Goal: Task Accomplishment & Management: Complete application form

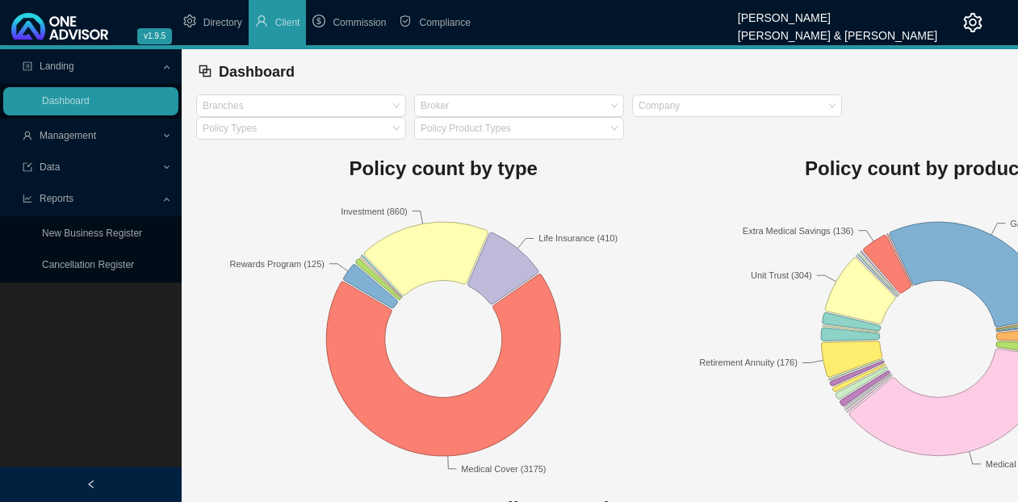
click at [103, 135] on span "Management" at bounding box center [92, 136] width 139 height 28
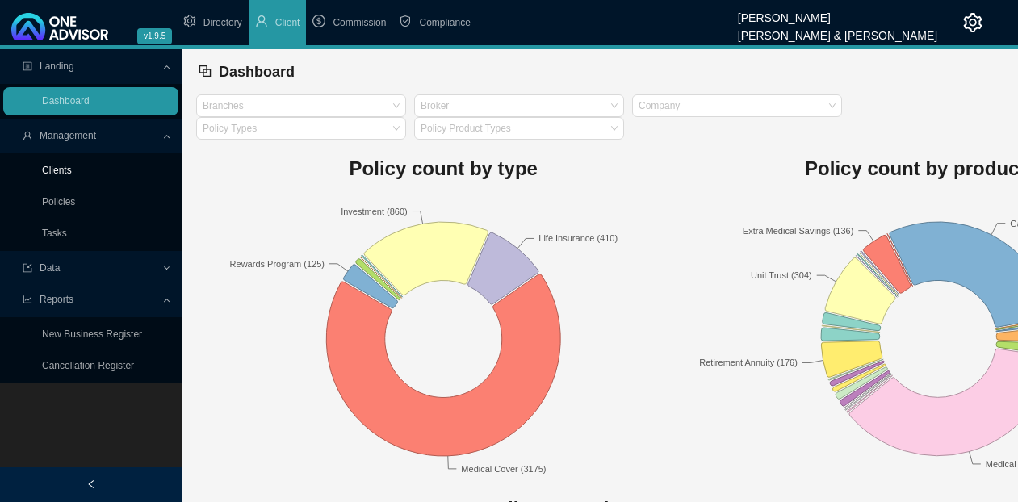
click at [63, 171] on link "Clients" at bounding box center [57, 170] width 30 height 11
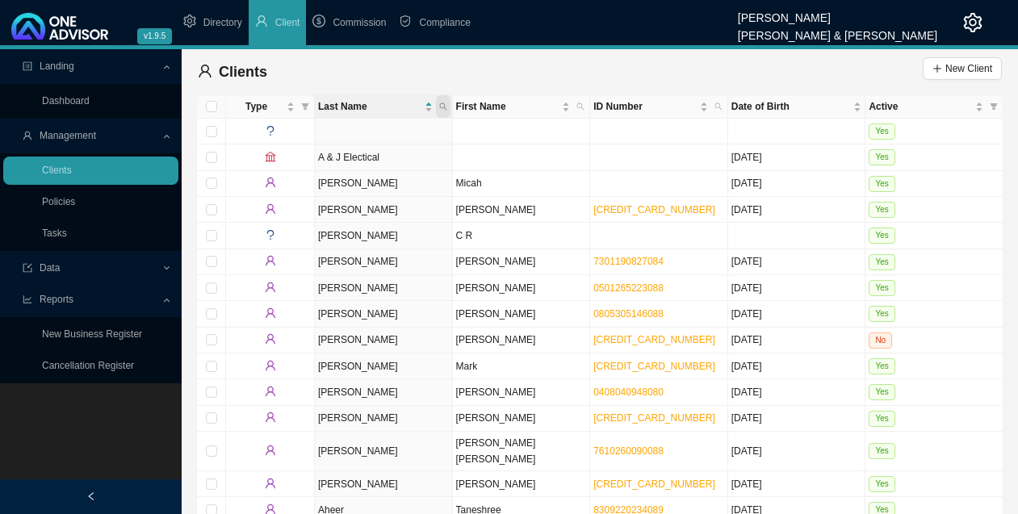
click at [443, 106] on icon "search" at bounding box center [443, 107] width 8 height 8
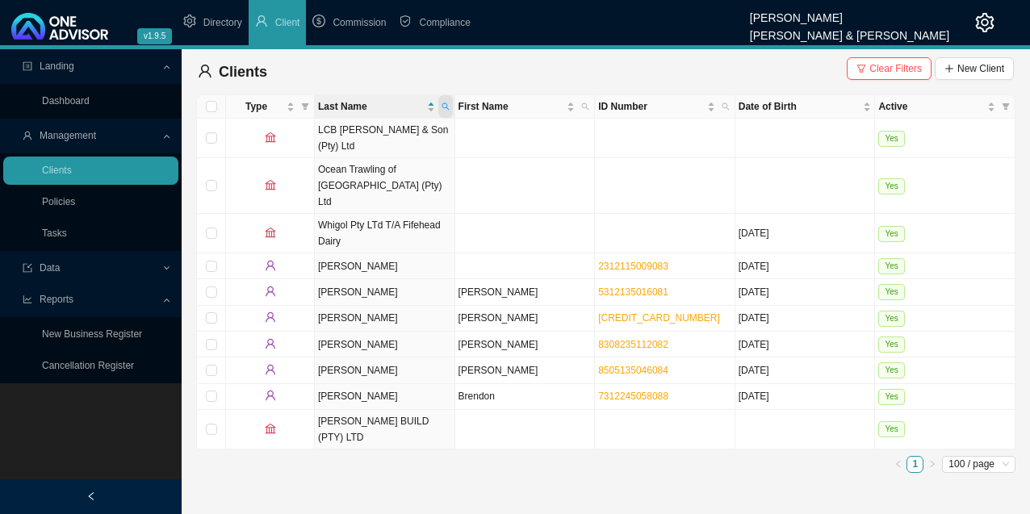
click at [444, 105] on icon "search" at bounding box center [446, 107] width 8 height 8
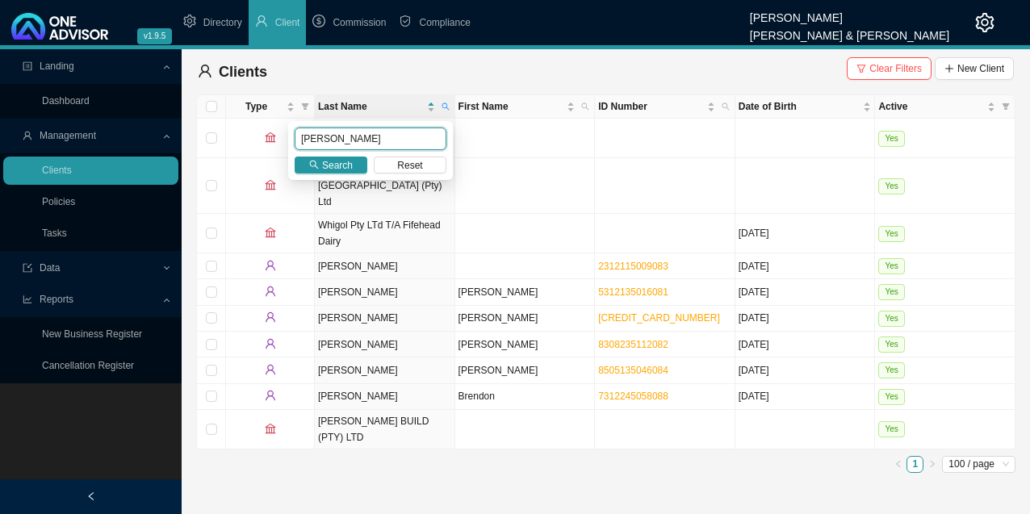
click at [355, 138] on input "[PERSON_NAME]" at bounding box center [371, 139] width 152 height 23
type input "[PERSON_NAME]"
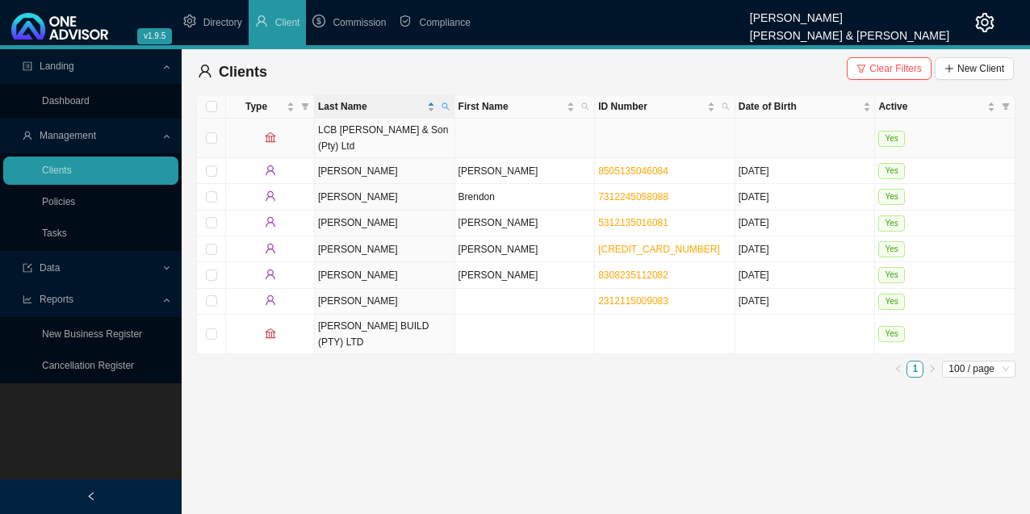
click at [371, 136] on td "LCB [PERSON_NAME] & Son (Pty) Ltd" at bounding box center [385, 139] width 141 height 40
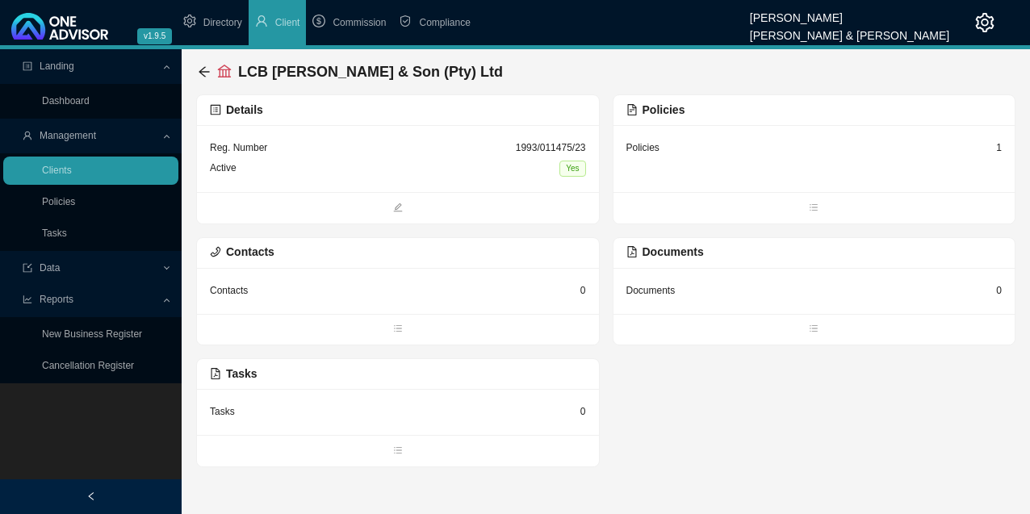
click at [474, 147] on div "Reg. Number 1993/011475/23" at bounding box center [398, 148] width 376 height 20
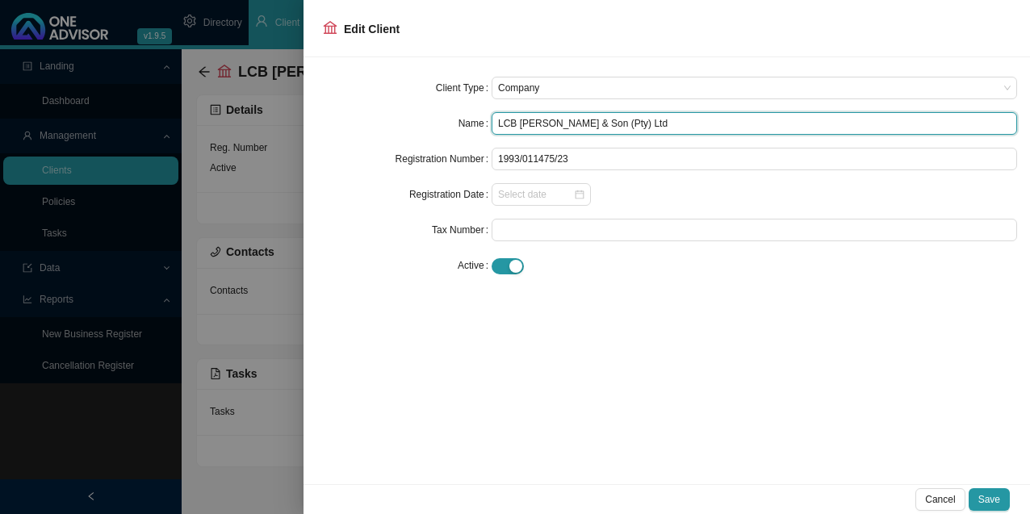
drag, startPoint x: 635, startPoint y: 124, endPoint x: 488, endPoint y: 113, distance: 147.3
click at [488, 113] on div "Name LCB [PERSON_NAME] & Son (Pty) Ltd" at bounding box center [667, 123] width 701 height 23
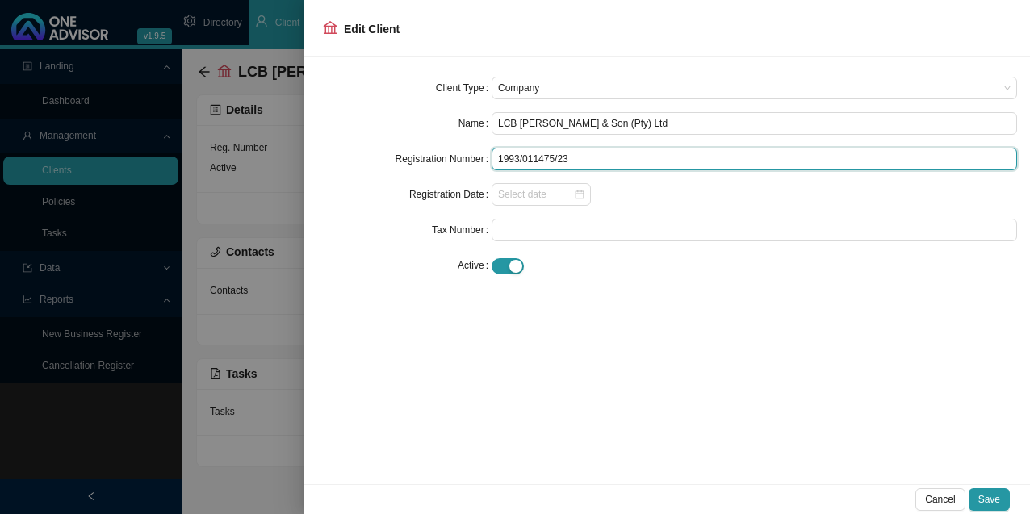
drag, startPoint x: 599, startPoint y: 166, endPoint x: 474, endPoint y: 155, distance: 125.6
click at [474, 155] on div "Registration Number 1993/011475/23" at bounding box center [667, 159] width 701 height 23
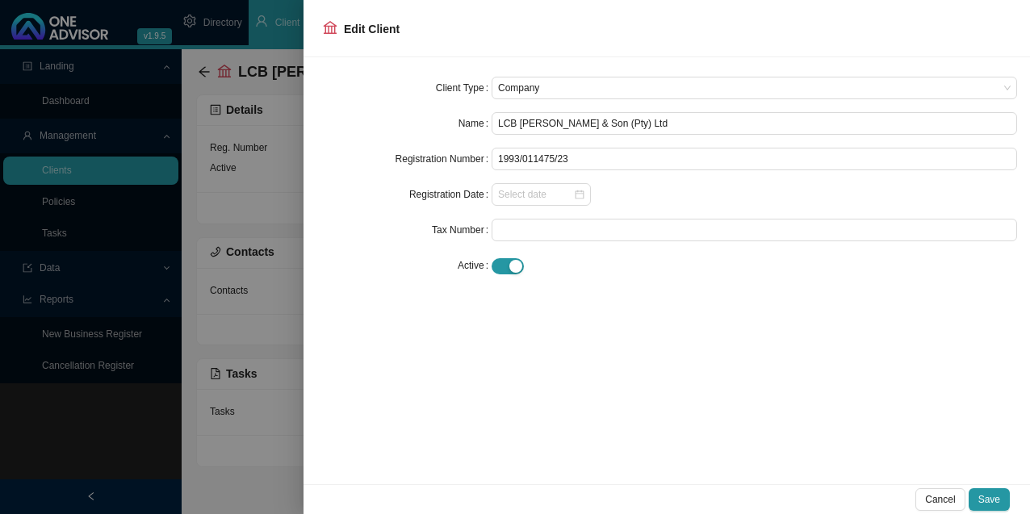
click at [202, 66] on div at bounding box center [515, 257] width 1030 height 514
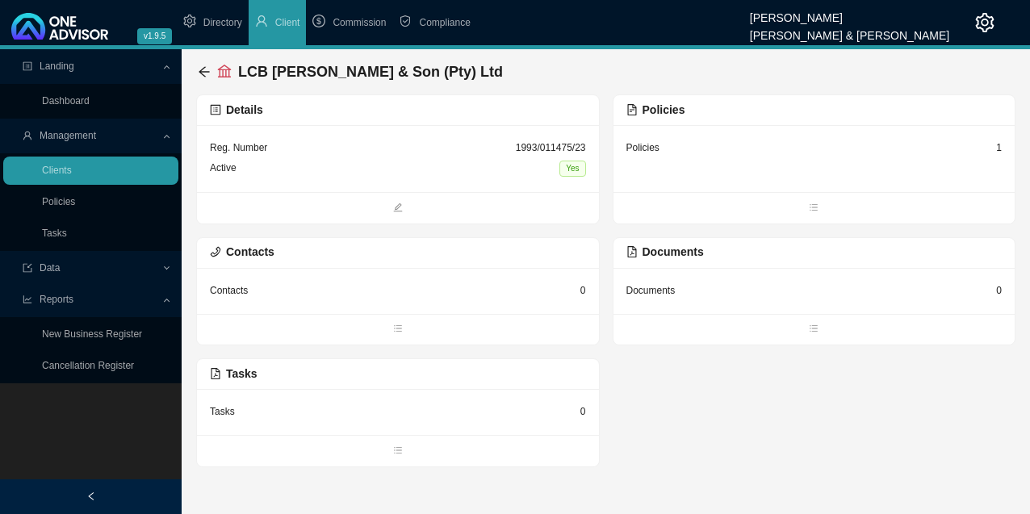
click at [202, 66] on icon "arrow-left" at bounding box center [204, 71] width 13 height 13
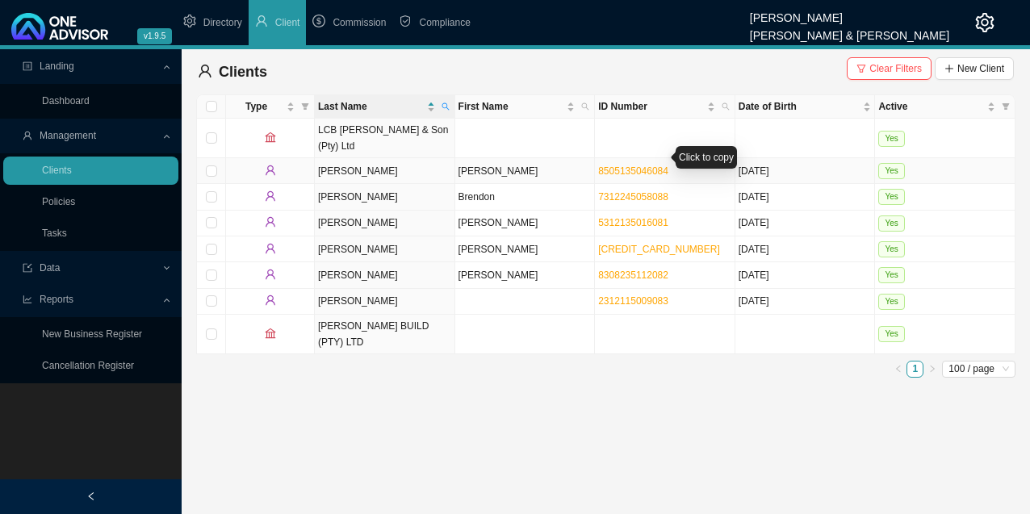
click at [632, 166] on link "8505135046084" at bounding box center [633, 171] width 70 height 11
click at [623, 270] on link "8308235112082" at bounding box center [633, 275] width 70 height 11
click at [445, 107] on icon "search" at bounding box center [446, 107] width 8 height 8
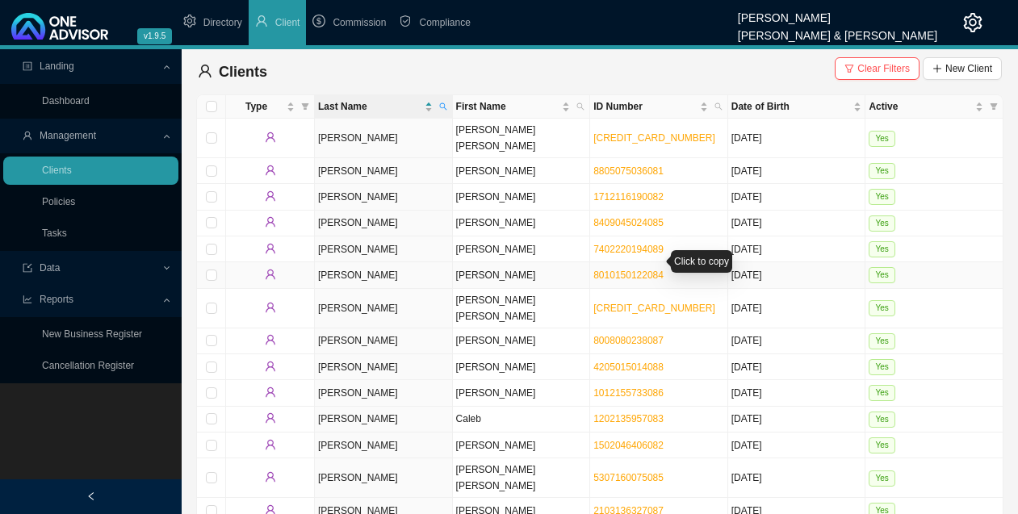
click at [646, 270] on link "8010150122084" at bounding box center [629, 275] width 70 height 11
click at [443, 105] on icon "search" at bounding box center [443, 107] width 8 height 8
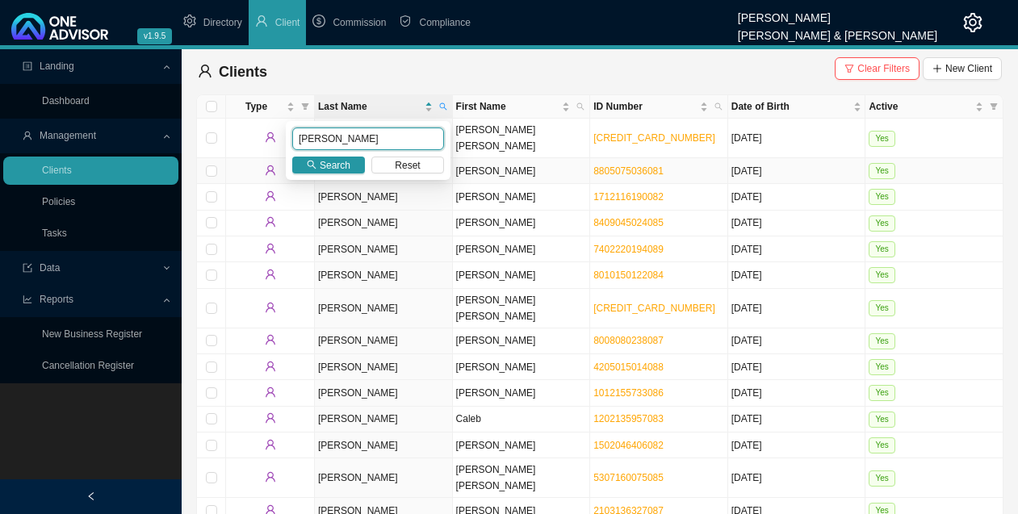
drag, startPoint x: 370, startPoint y: 133, endPoint x: 239, endPoint y: 145, distance: 131.4
click at [239, 145] on body "v1.9.5 [PERSON_NAME] & [PERSON_NAME] Directory Client Commission Compliance Lan…" at bounding box center [509, 257] width 1018 height 514
type input "nel"
click at [342, 161] on span "Search" at bounding box center [335, 165] width 31 height 16
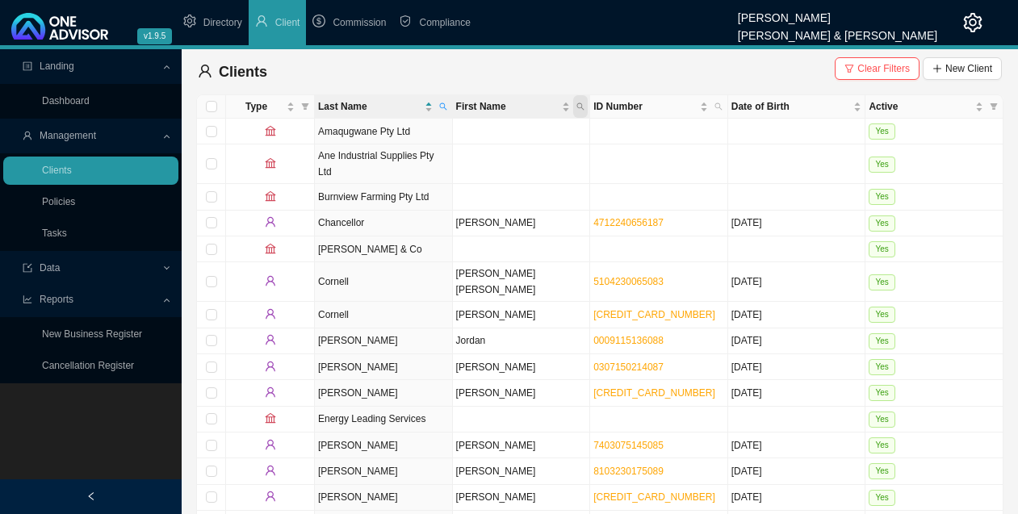
click at [579, 107] on icon "search" at bounding box center [581, 107] width 8 height 8
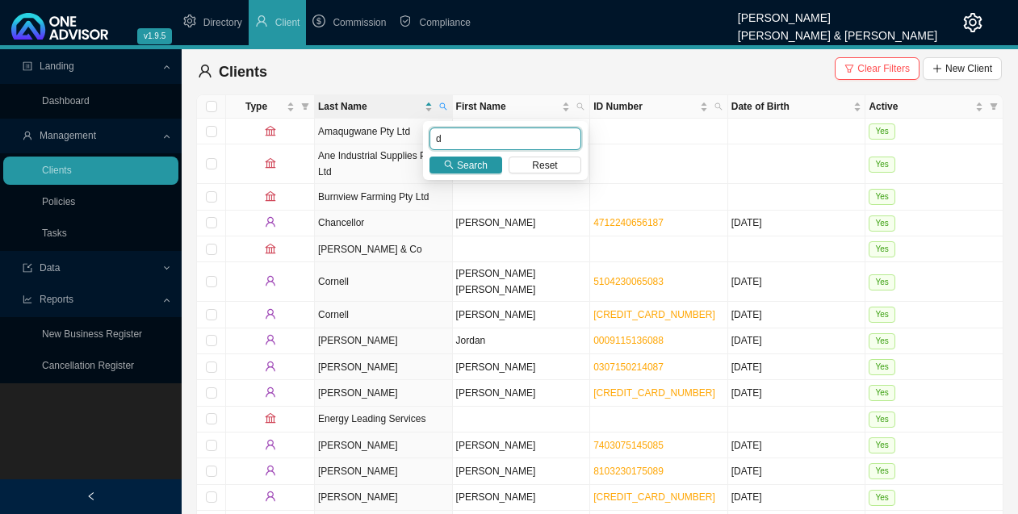
type input "d"
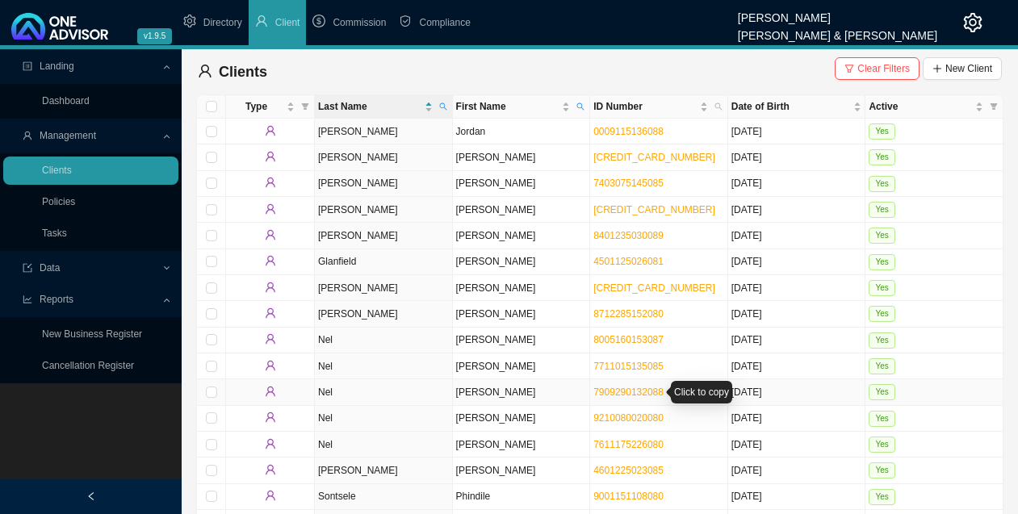
click at [654, 392] on link "7909290132088" at bounding box center [629, 392] width 70 height 11
click at [877, 65] on span "Clear Filters" at bounding box center [884, 69] width 52 height 16
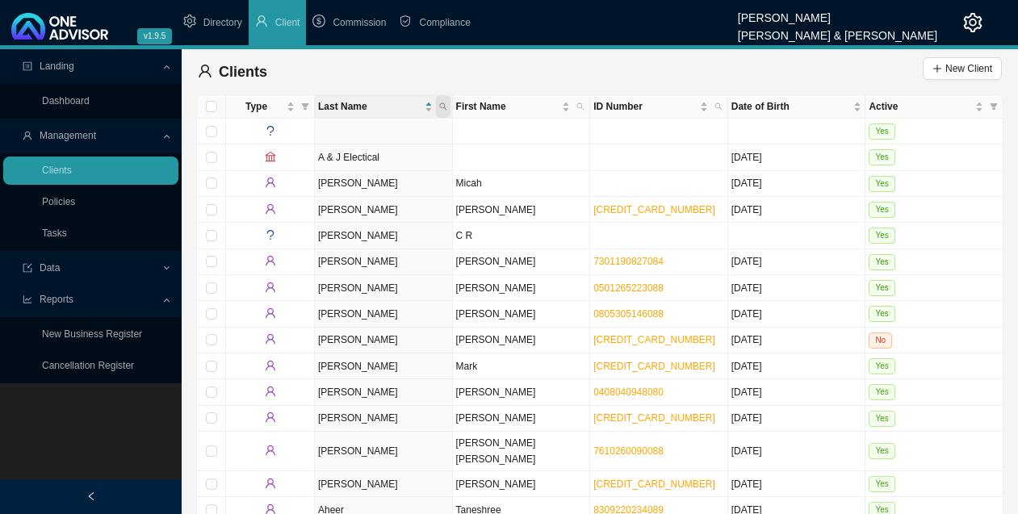
click at [444, 106] on icon "search" at bounding box center [442, 106] width 7 height 7
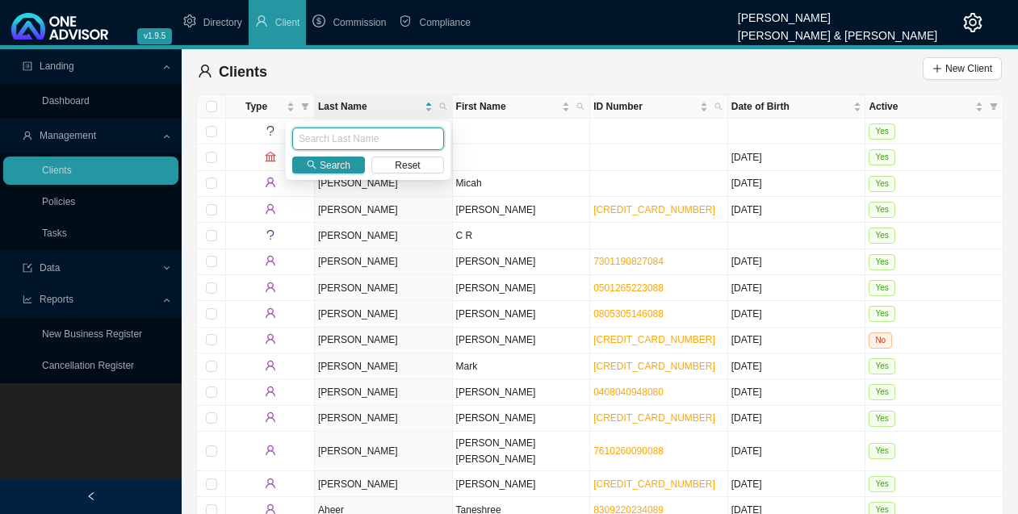
click at [378, 136] on input "text" at bounding box center [368, 139] width 152 height 23
click at [378, 137] on input "text" at bounding box center [368, 139] width 152 height 23
type input "eagle"
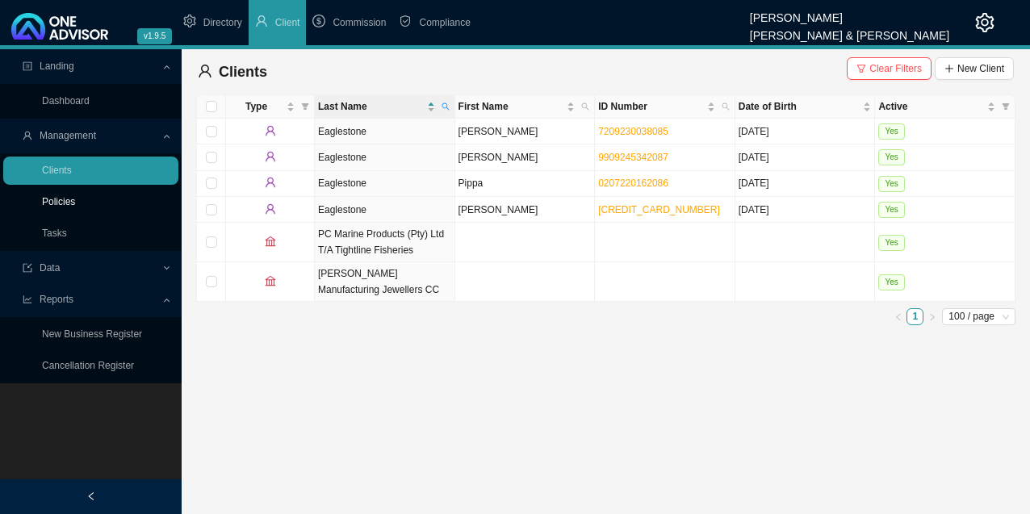
click at [75, 208] on link "Policies" at bounding box center [58, 201] width 33 height 11
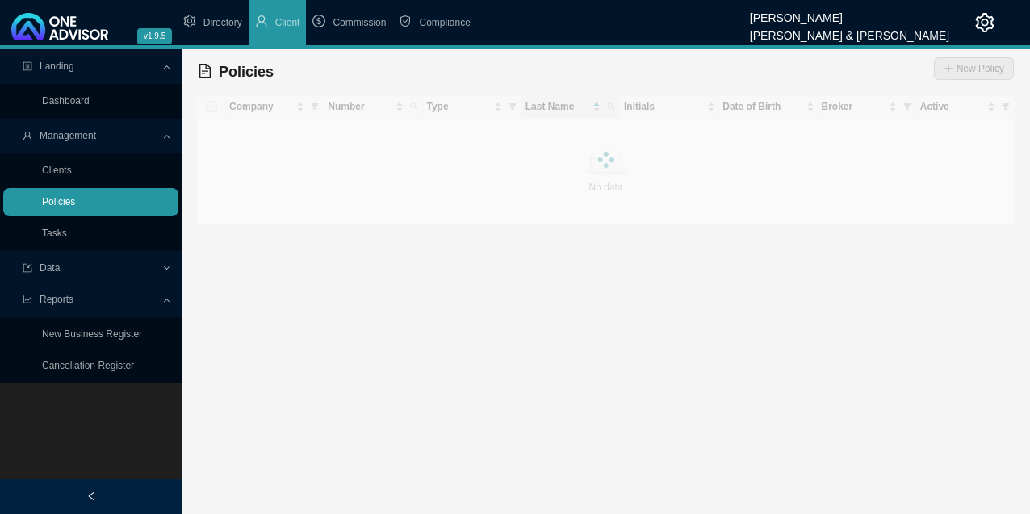
click at [69, 206] on link "Policies" at bounding box center [58, 201] width 33 height 11
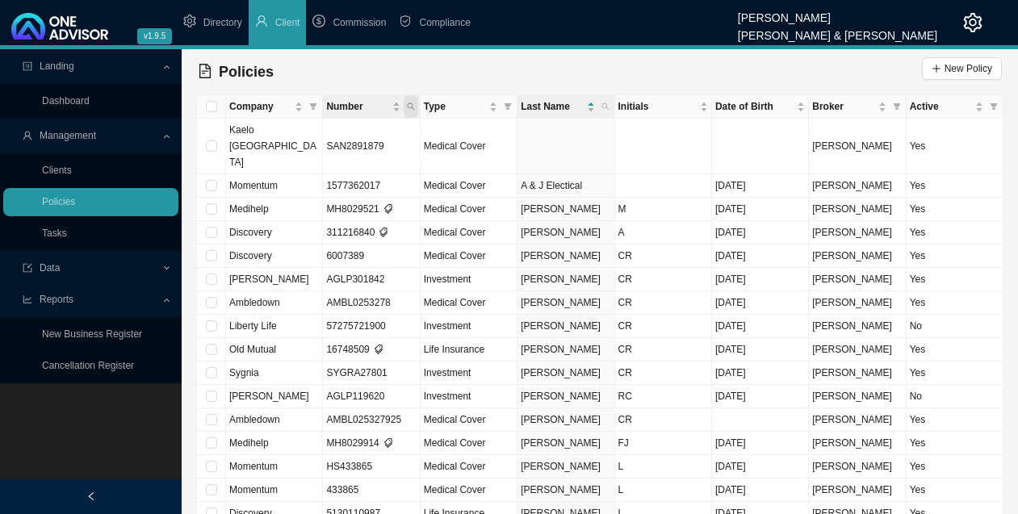
click at [412, 107] on icon "search" at bounding box center [410, 106] width 7 height 7
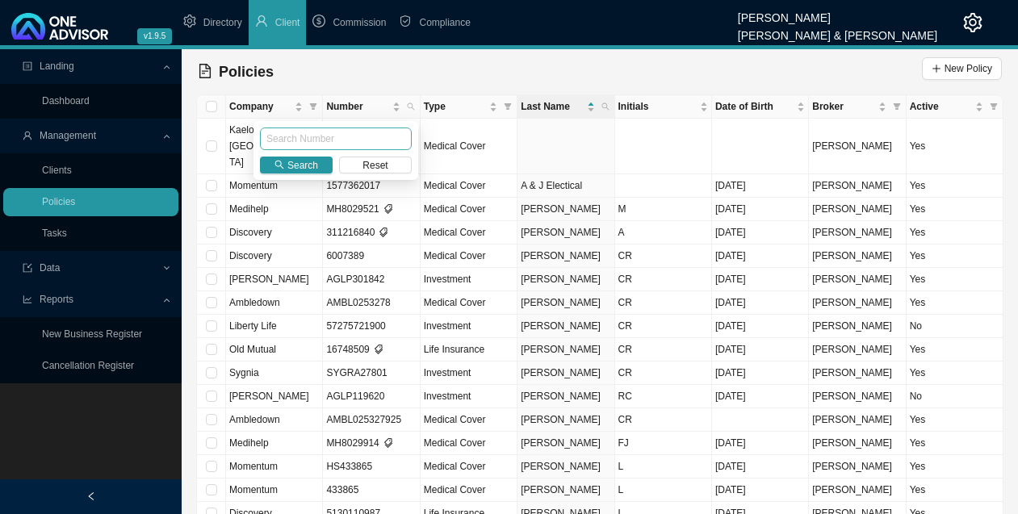
click at [383, 135] on input "text" at bounding box center [336, 139] width 152 height 23
type input "59125099300"
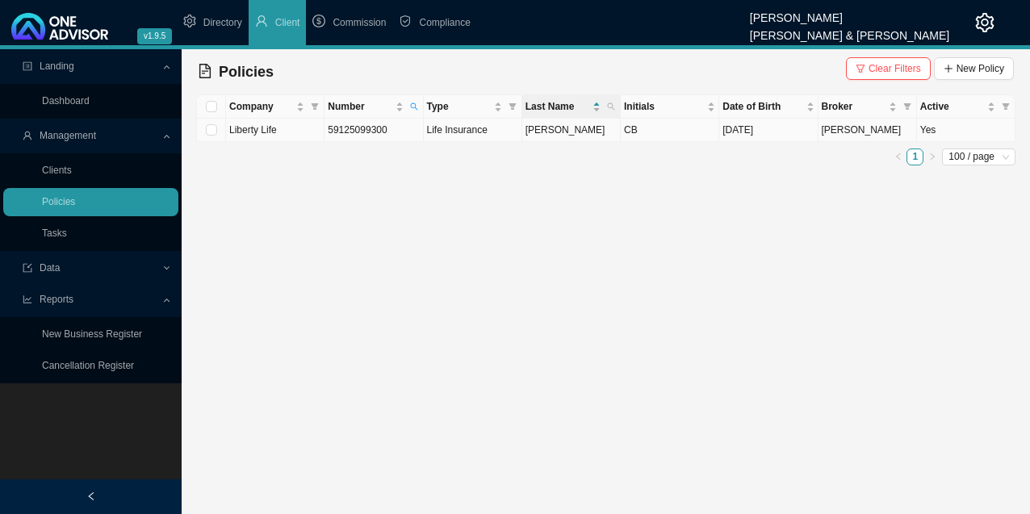
click at [397, 132] on td "59125099300" at bounding box center [374, 130] width 99 height 23
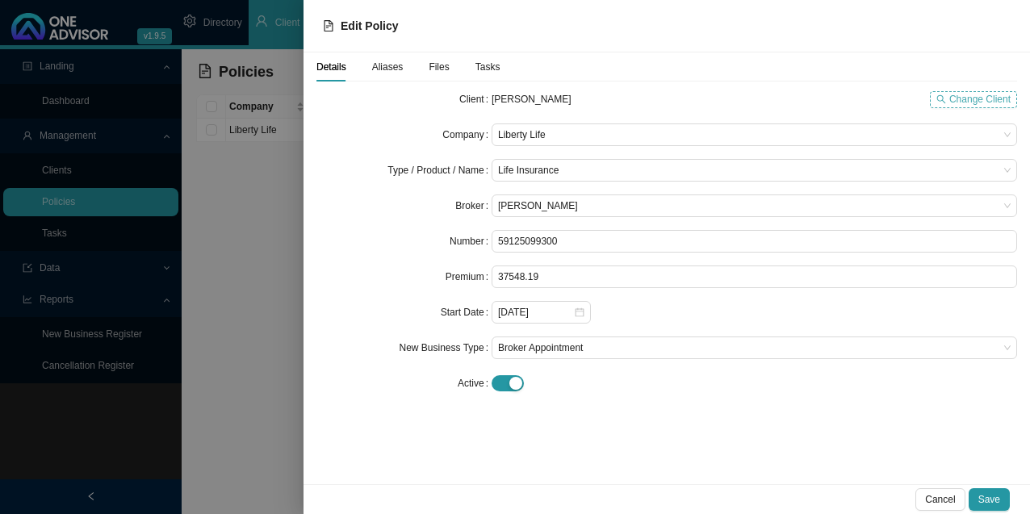
click at [977, 100] on span "Change Client" at bounding box center [980, 99] width 61 height 16
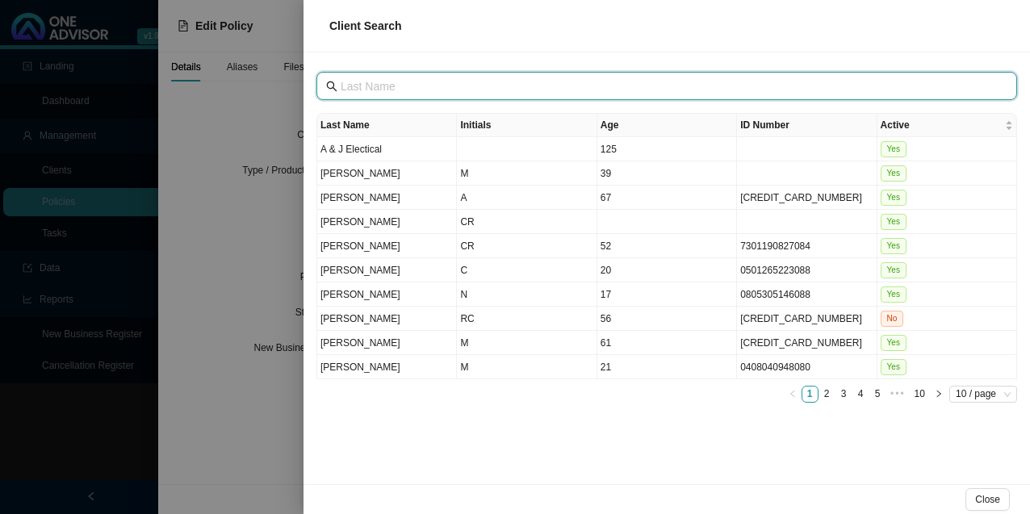
click at [447, 88] on input "text" at bounding box center [669, 87] width 656 height 18
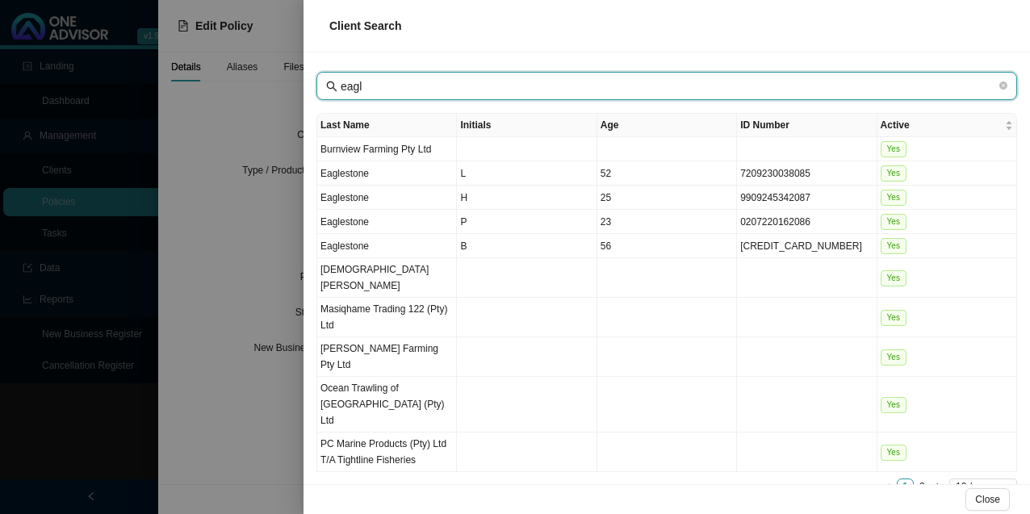
type input "eagle"
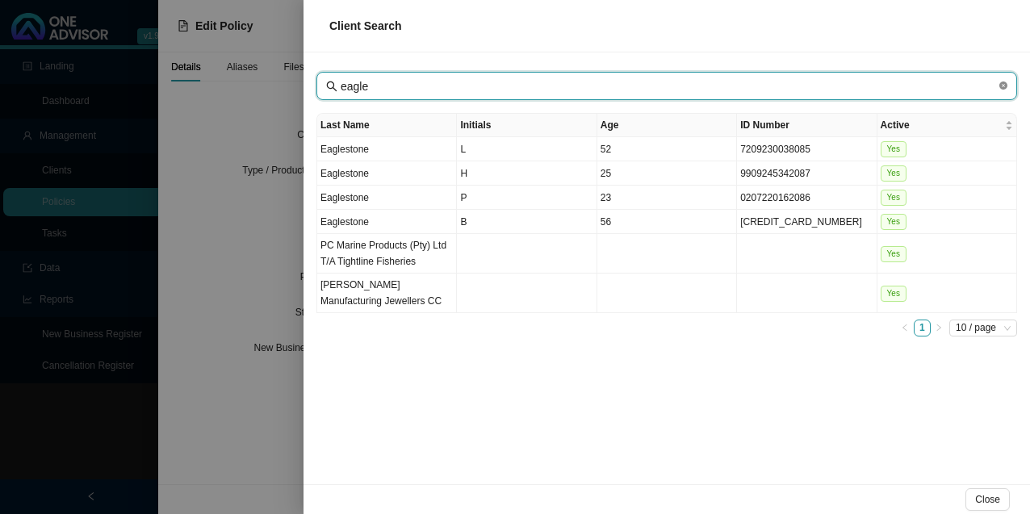
click at [1007, 86] on icon "close-circle" at bounding box center [1004, 86] width 8 height 8
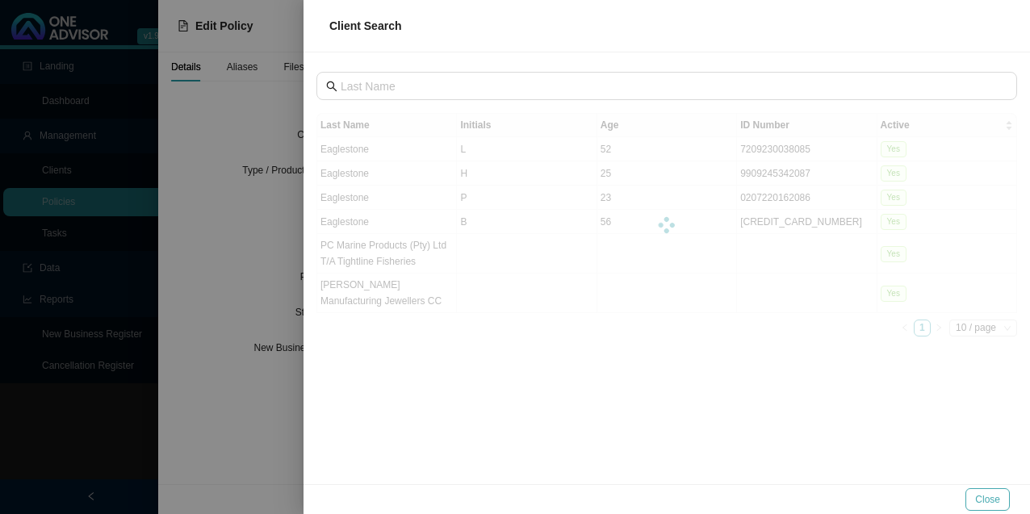
click at [984, 501] on span "Close" at bounding box center [987, 500] width 25 height 16
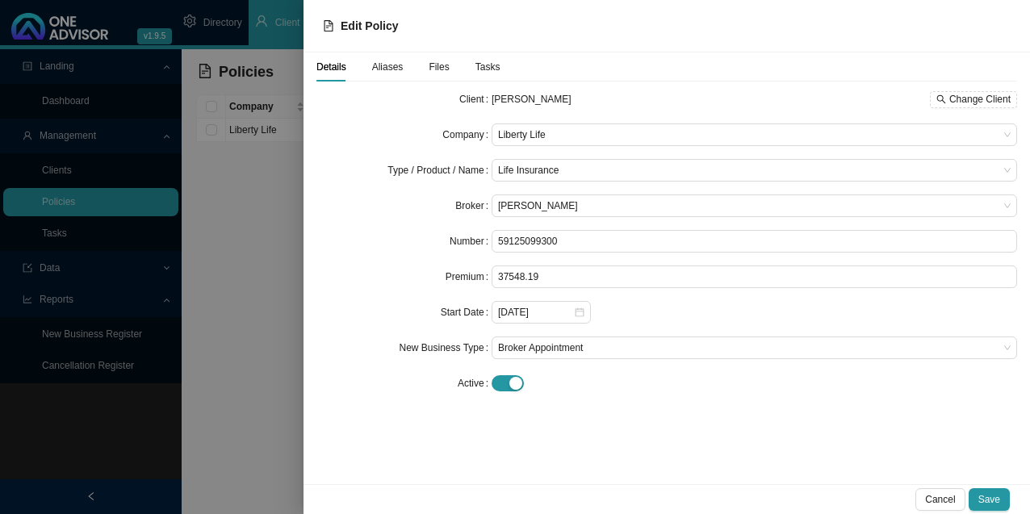
click at [279, 318] on div at bounding box center [515, 257] width 1030 height 514
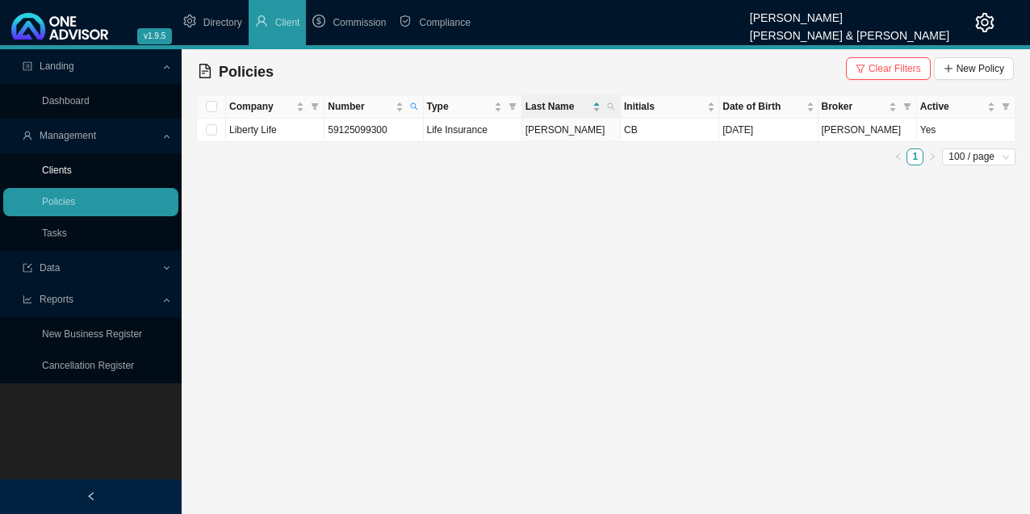
click at [48, 166] on link "Clients" at bounding box center [57, 170] width 30 height 11
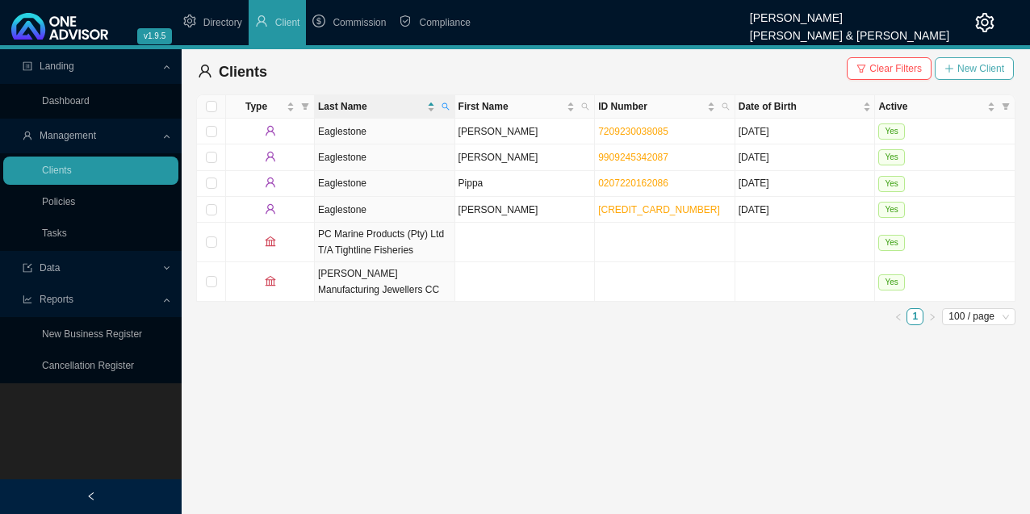
click at [987, 66] on span "New Client" at bounding box center [981, 69] width 47 height 16
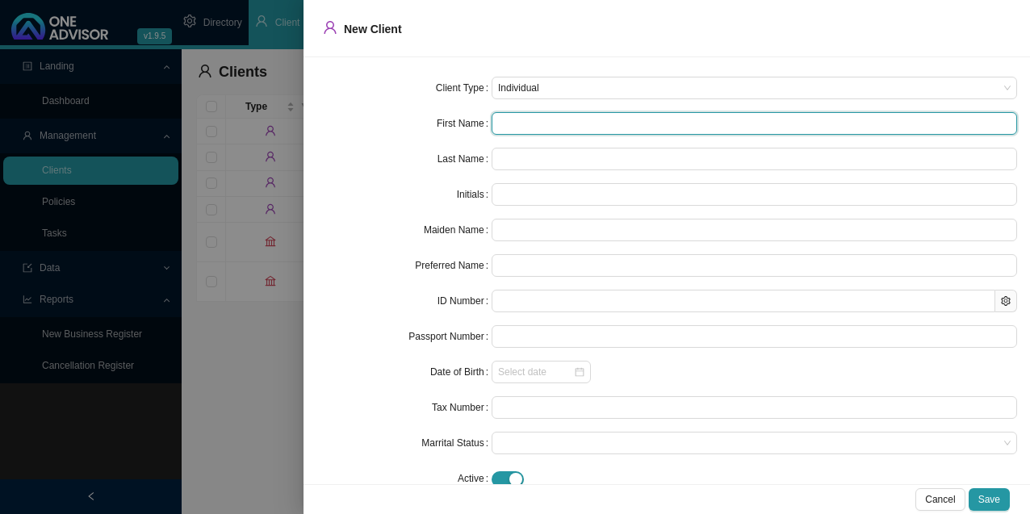
click at [539, 122] on input "text" at bounding box center [755, 123] width 526 height 23
type input "T"
type input "Th"
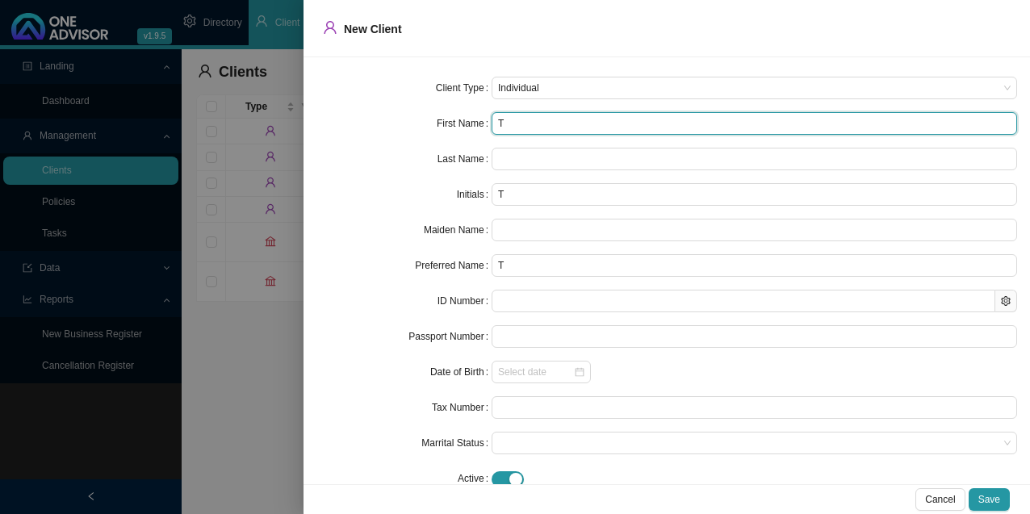
type input "Th"
type input "The"
type input "The E"
type input "TE"
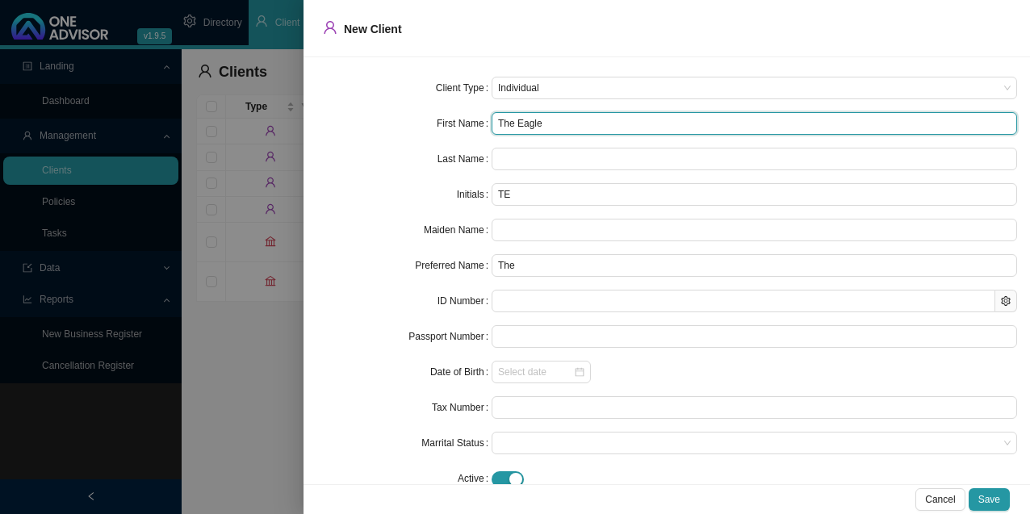
type input "The Eagle T"
type input "TET"
type input "The Eagle Trust"
click at [527, 90] on span "Individual" at bounding box center [754, 88] width 513 height 21
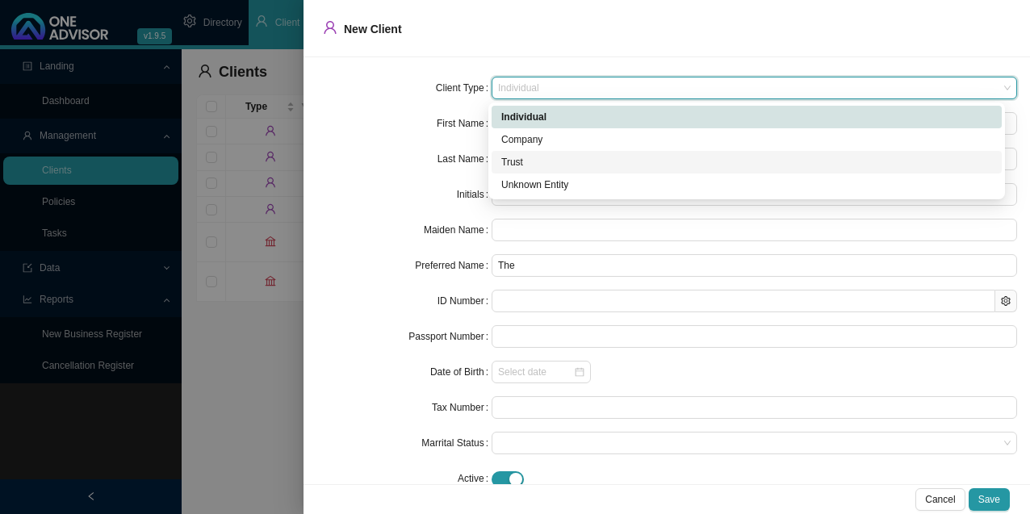
click at [535, 162] on div "Trust" at bounding box center [746, 162] width 491 height 16
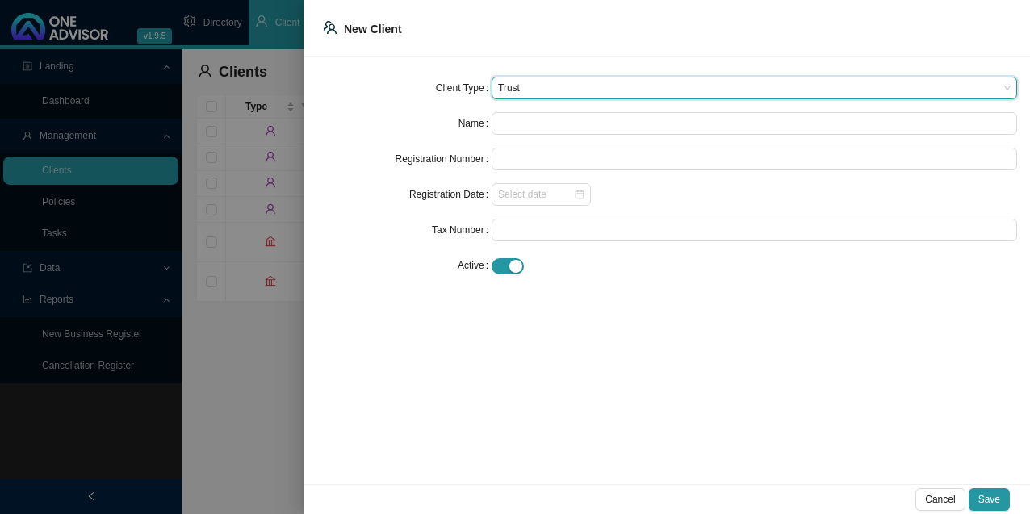
click at [552, 88] on span "Trust" at bounding box center [754, 88] width 513 height 21
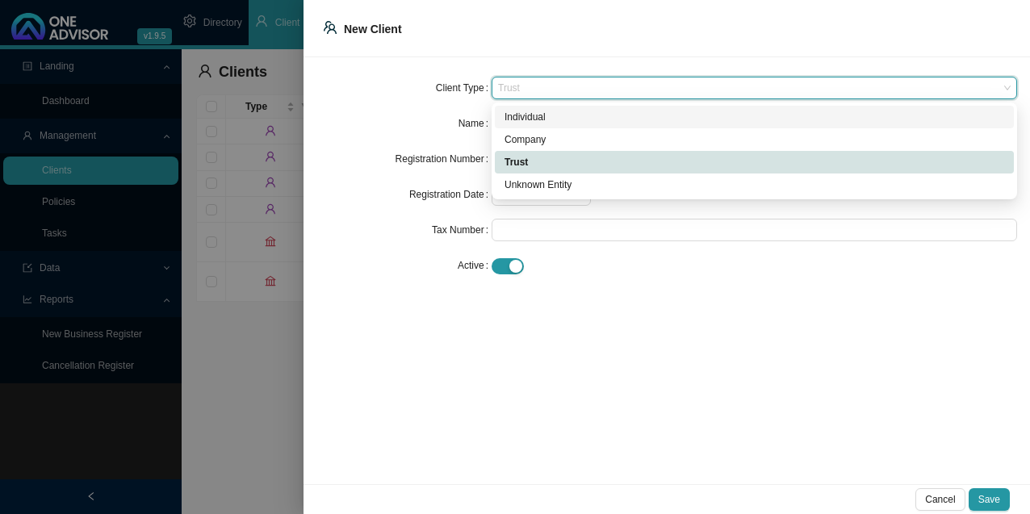
click at [548, 114] on div "Individual" at bounding box center [755, 117] width 500 height 16
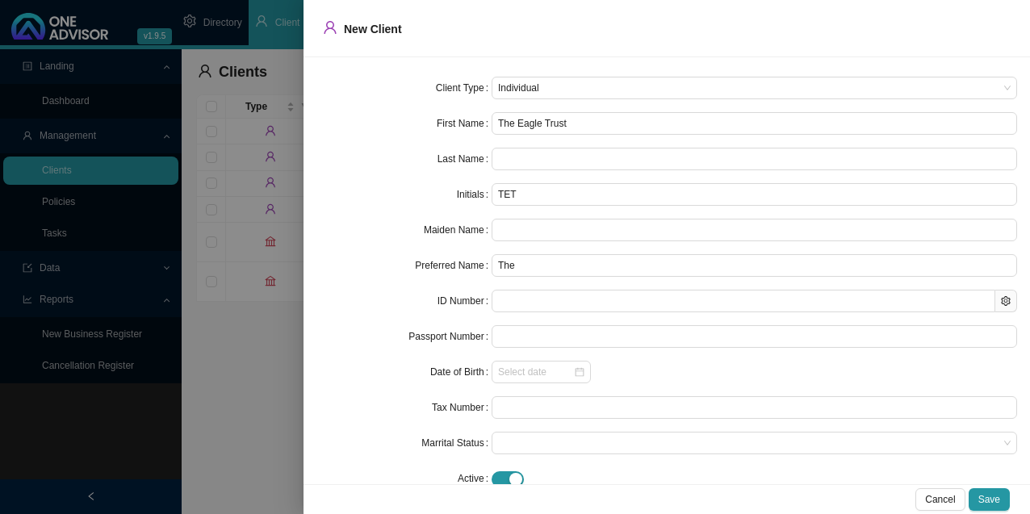
drag, startPoint x: 590, startPoint y: 128, endPoint x: 474, endPoint y: 117, distance: 116.8
click at [474, 117] on div "First Name The Eagle Trust" at bounding box center [667, 123] width 701 height 23
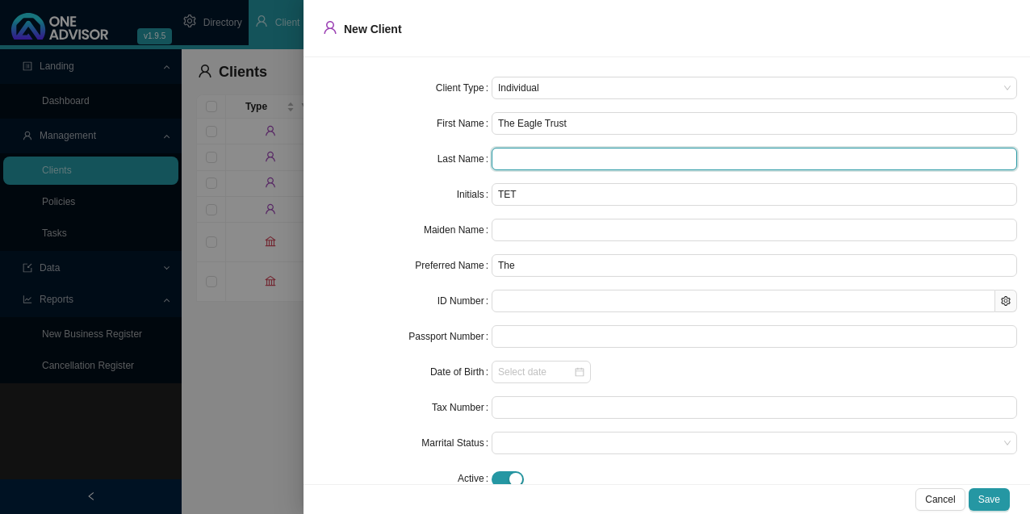
click at [501, 163] on input "text" at bounding box center [755, 159] width 526 height 23
paste input "The Eagle Trust"
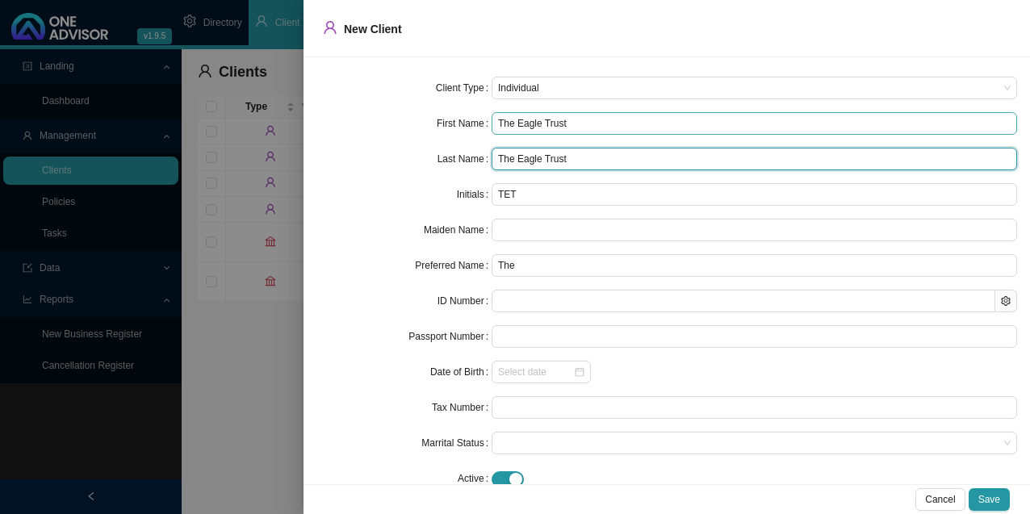
type input "The Eagle Trust"
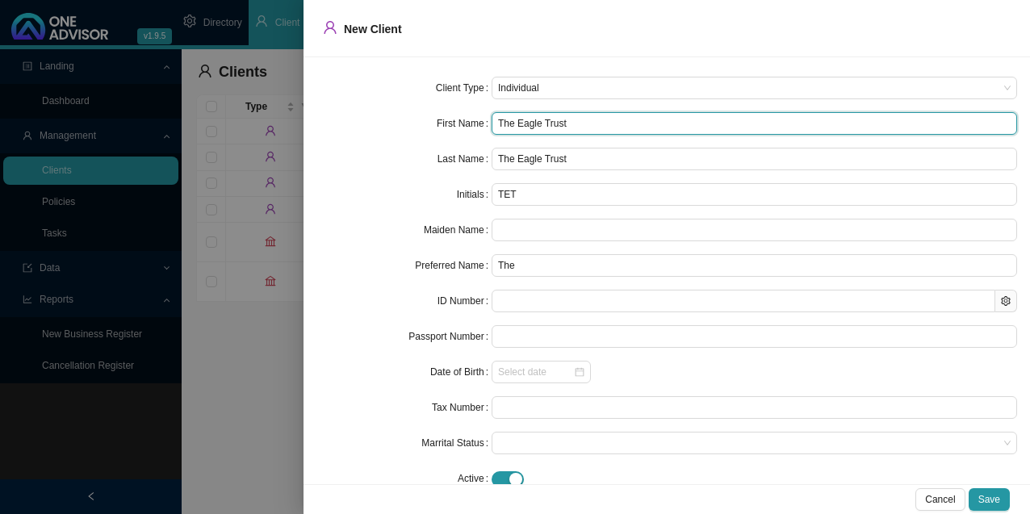
drag, startPoint x: 579, startPoint y: 124, endPoint x: 422, endPoint y: 117, distance: 156.8
click at [422, 117] on div "First Name The Eagle Trust" at bounding box center [667, 123] width 701 height 23
click at [579, 90] on span "Individual" at bounding box center [754, 88] width 513 height 21
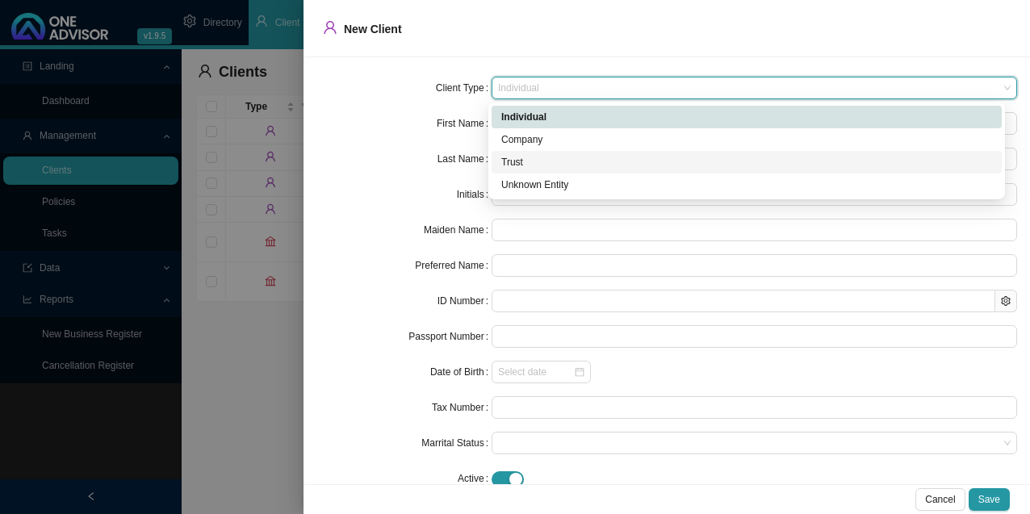
click at [528, 162] on div "Trust" at bounding box center [746, 162] width 491 height 16
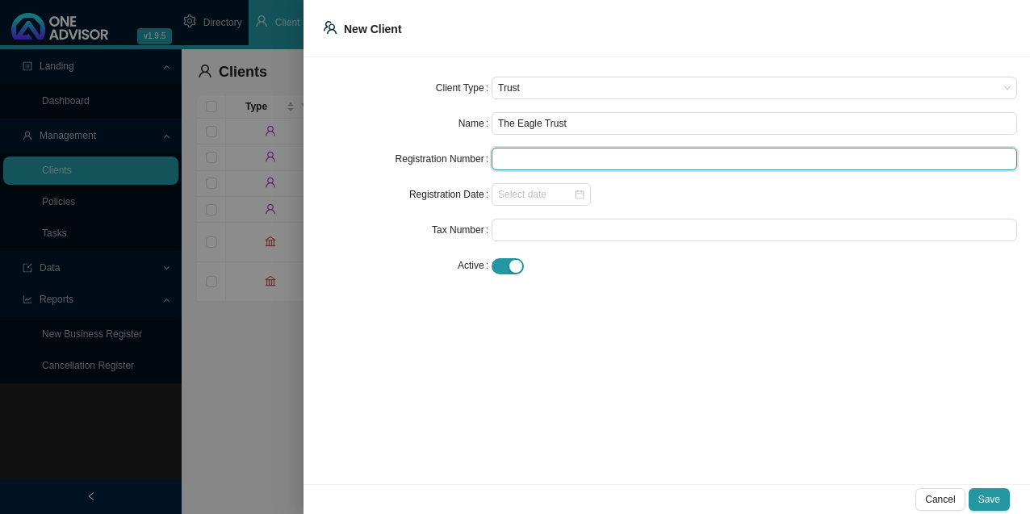
click at [521, 155] on input "text" at bounding box center [755, 159] width 526 height 23
type input "IT 640/2011 (N)"
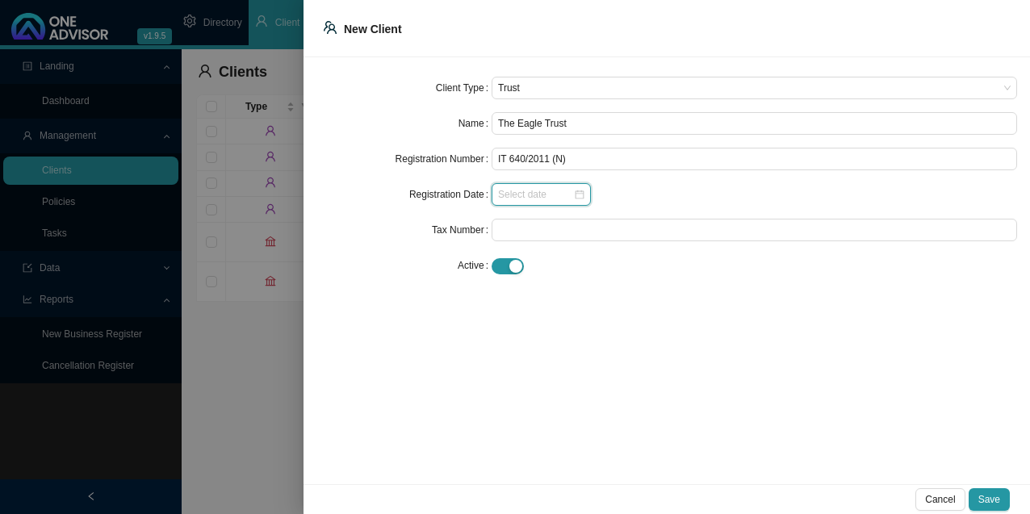
click at [518, 191] on input at bounding box center [535, 195] width 75 height 16
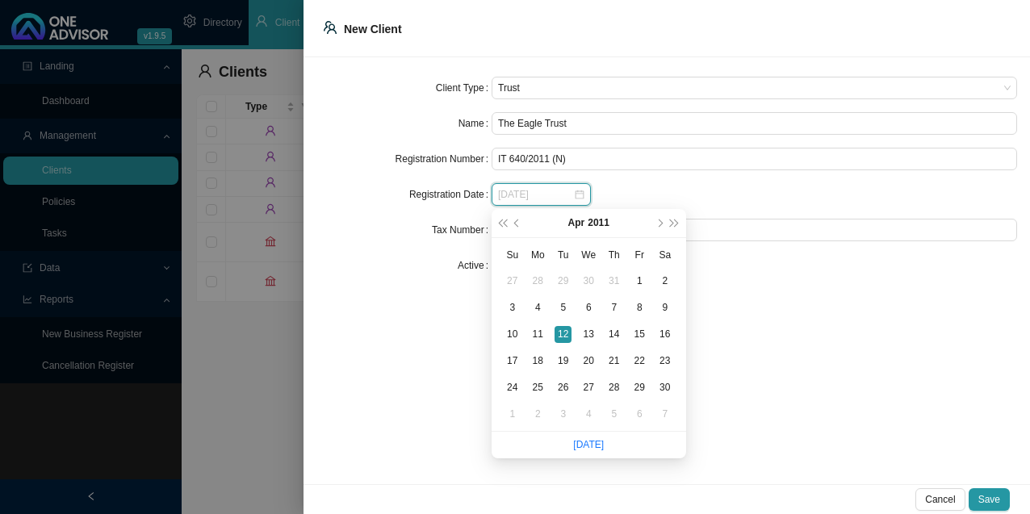
type input "[DATE]"
click at [560, 334] on div "12" at bounding box center [563, 334] width 17 height 17
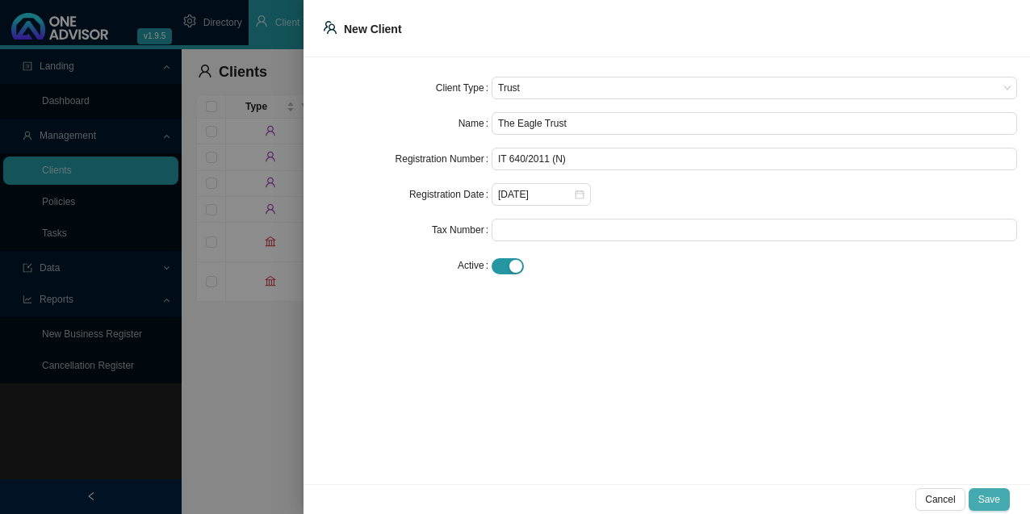
click at [996, 500] on span "Save" at bounding box center [990, 500] width 22 height 16
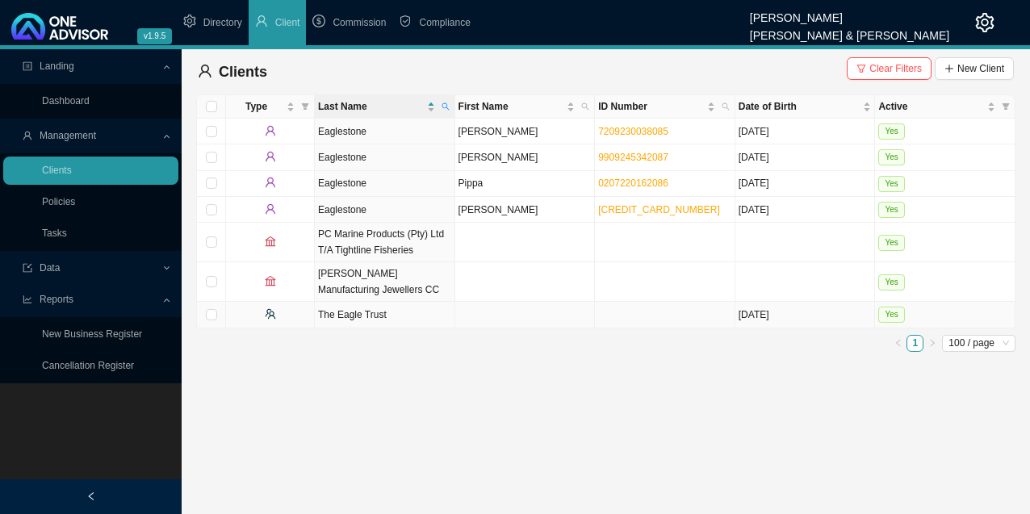
click at [434, 308] on td "The Eagle Trust" at bounding box center [385, 315] width 141 height 26
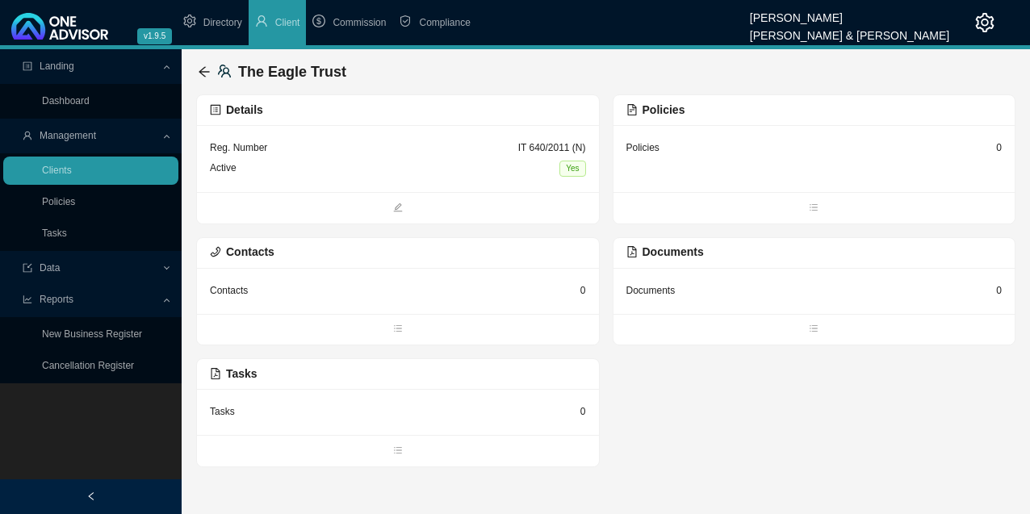
click at [392, 164] on div "Active Yes" at bounding box center [398, 168] width 376 height 21
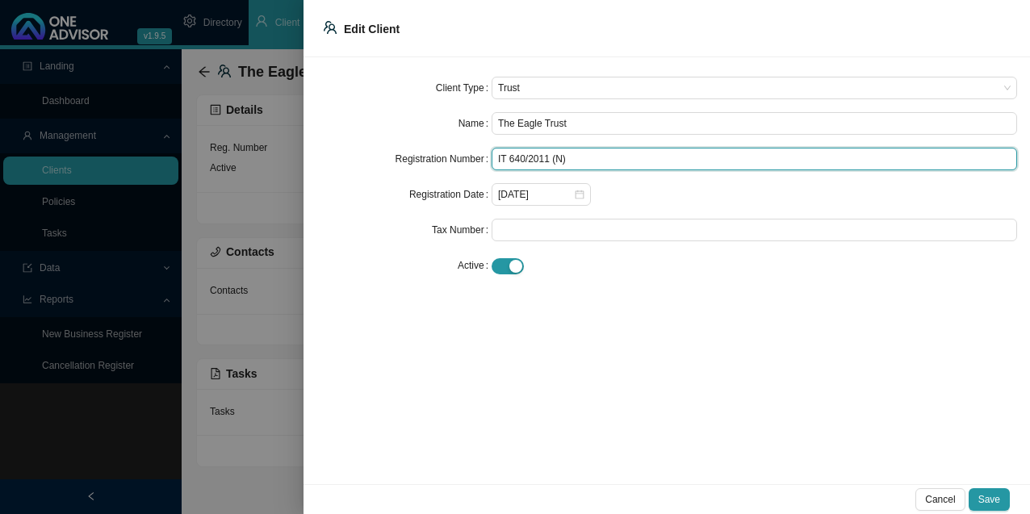
drag, startPoint x: 598, startPoint y: 162, endPoint x: 437, endPoint y: 158, distance: 160.7
click at [437, 158] on div "Registration Number IT 640/2011 (N)" at bounding box center [667, 159] width 701 height 23
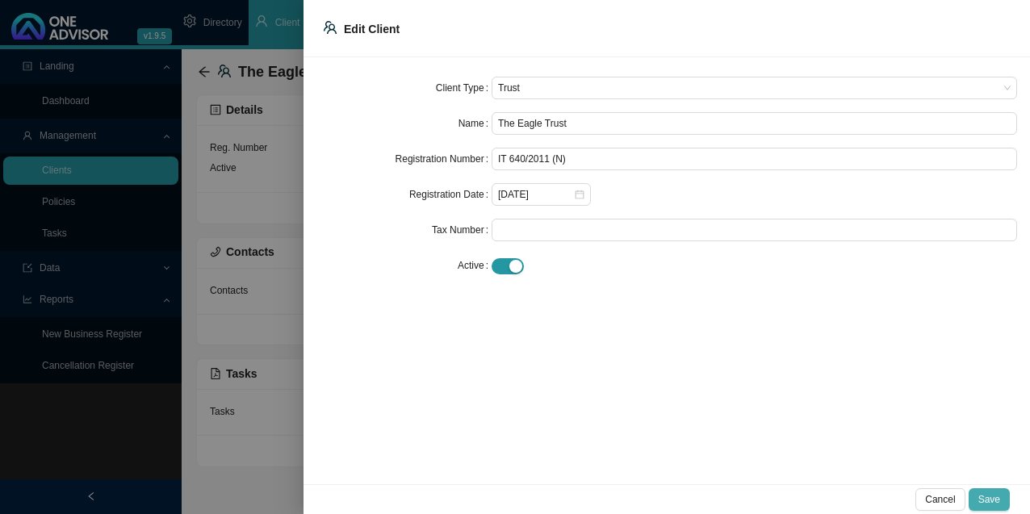
click at [995, 497] on span "Save" at bounding box center [990, 500] width 22 height 16
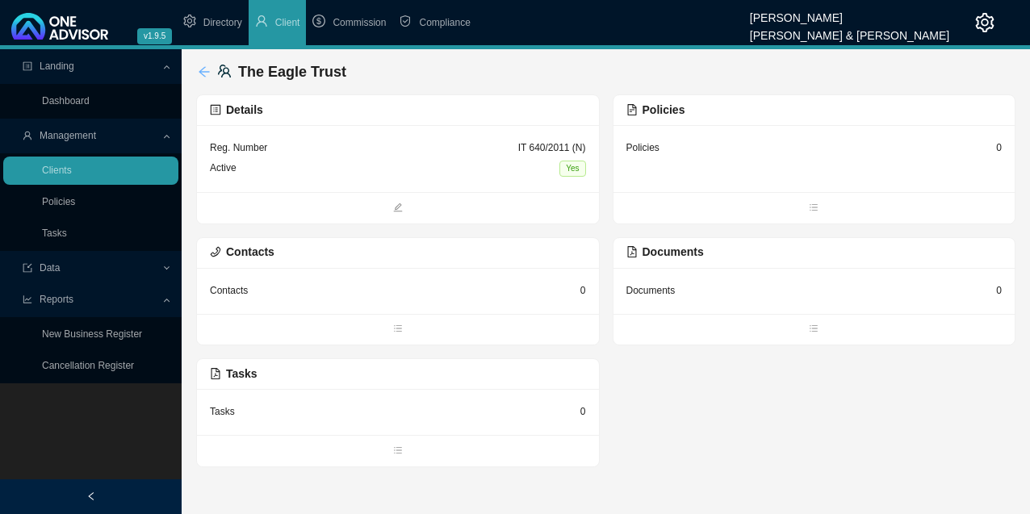
click at [207, 70] on icon "arrow-left" at bounding box center [204, 71] width 13 height 13
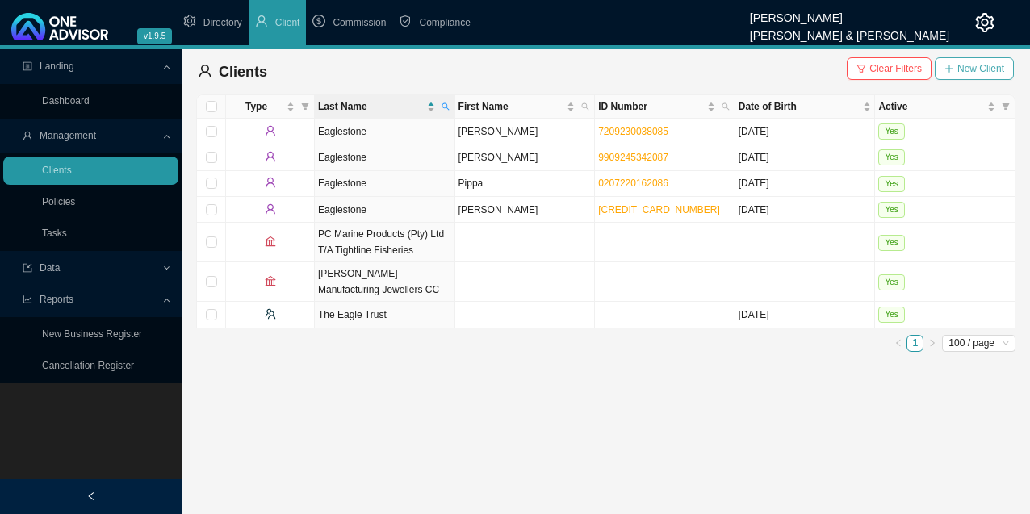
click at [980, 75] on span "New Client" at bounding box center [981, 69] width 47 height 16
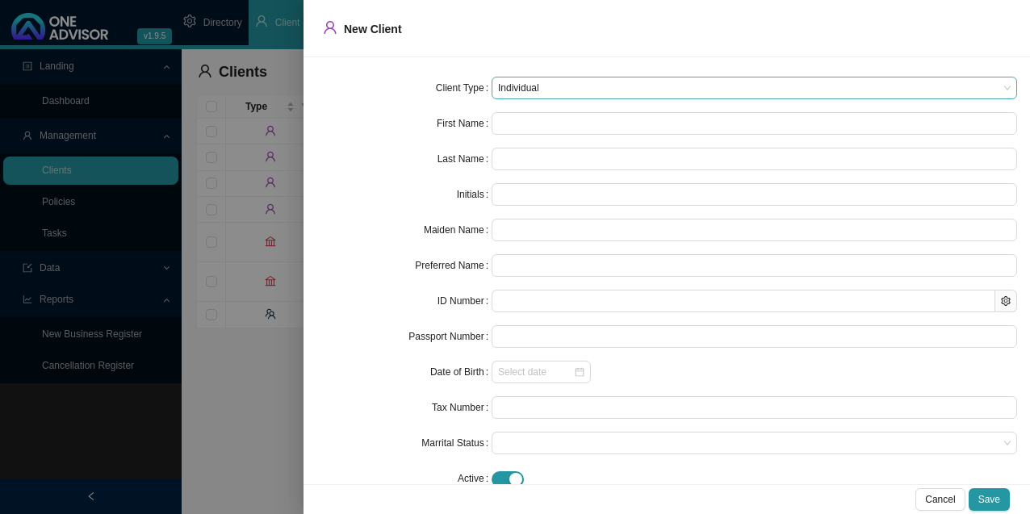
click at [532, 82] on span "Individual" at bounding box center [754, 88] width 513 height 21
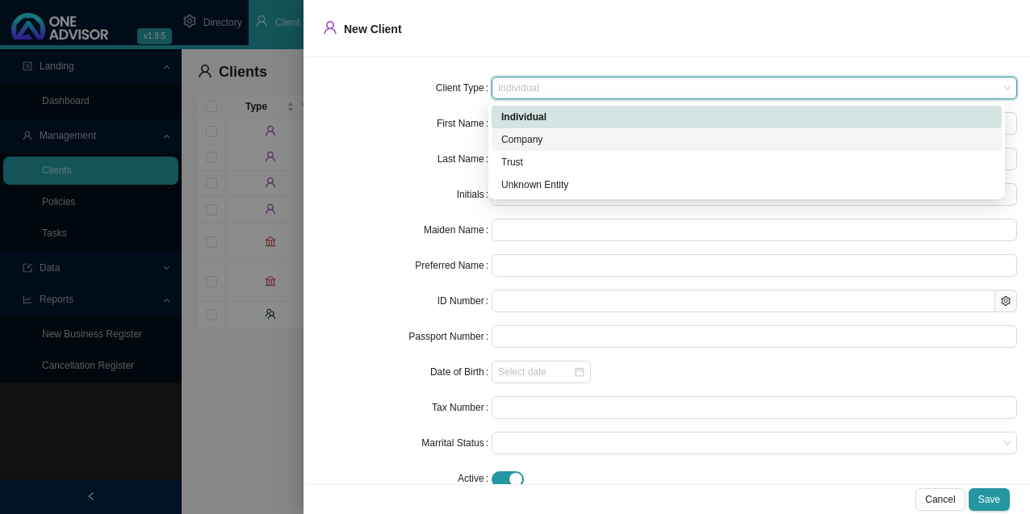
click at [539, 136] on div "Company" at bounding box center [746, 140] width 491 height 16
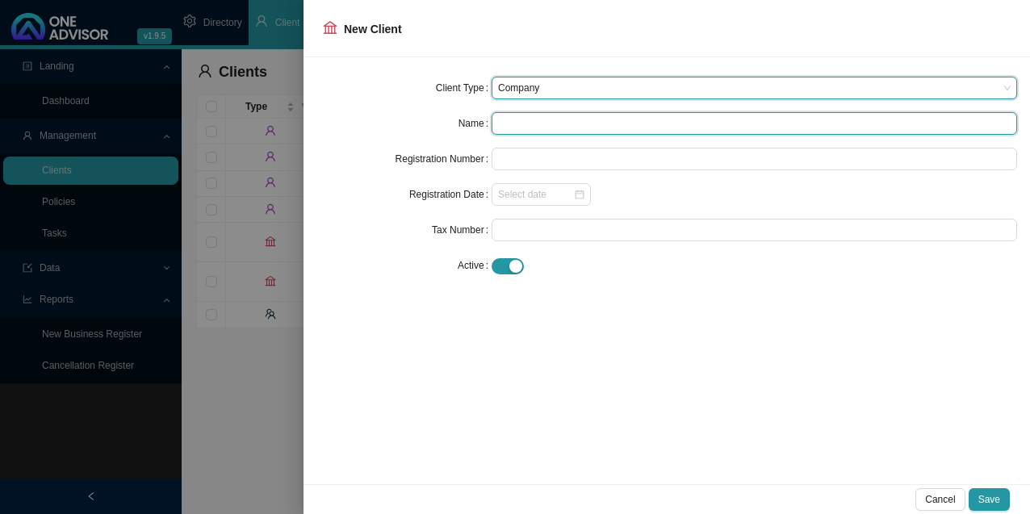
click at [527, 122] on input "text" at bounding box center [755, 123] width 526 height 23
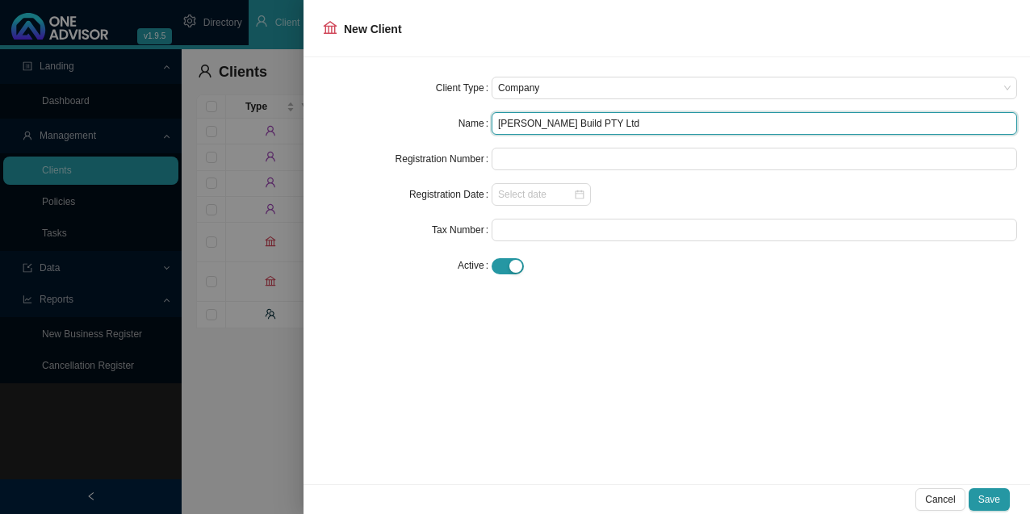
type input "[PERSON_NAME] Build PTY Ltd"
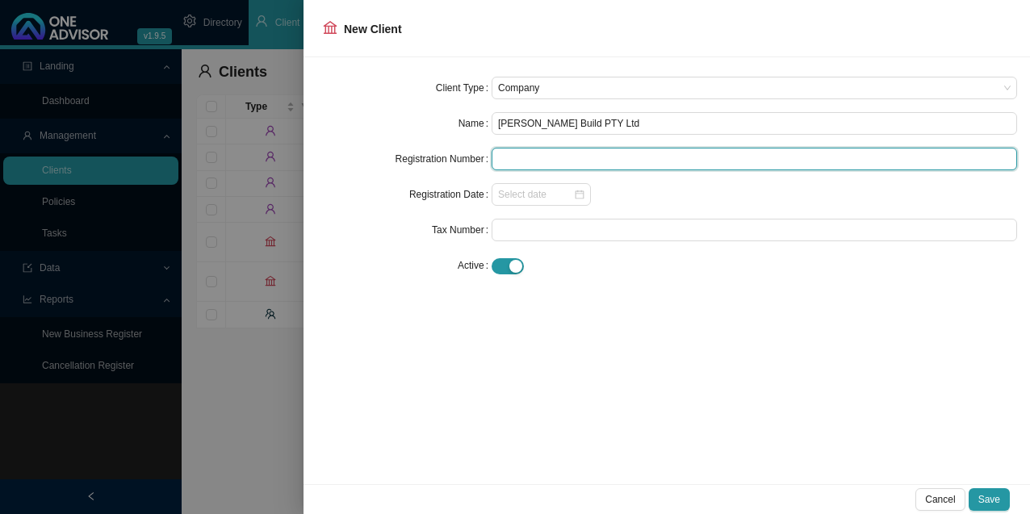
click at [522, 157] on input "text" at bounding box center [755, 159] width 526 height 23
type input "2014/131510/07"
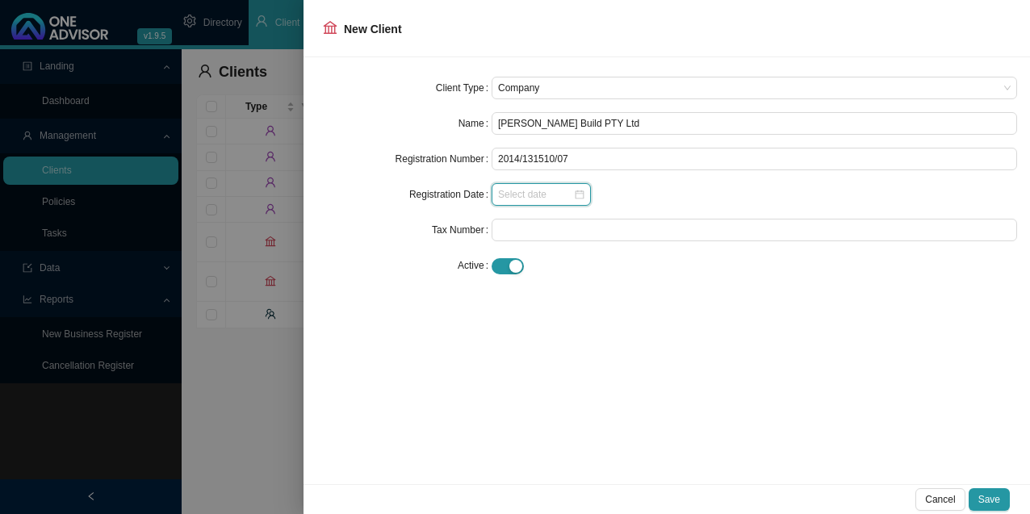
click at [545, 188] on input at bounding box center [535, 195] width 75 height 16
click at [514, 194] on input at bounding box center [535, 195] width 75 height 16
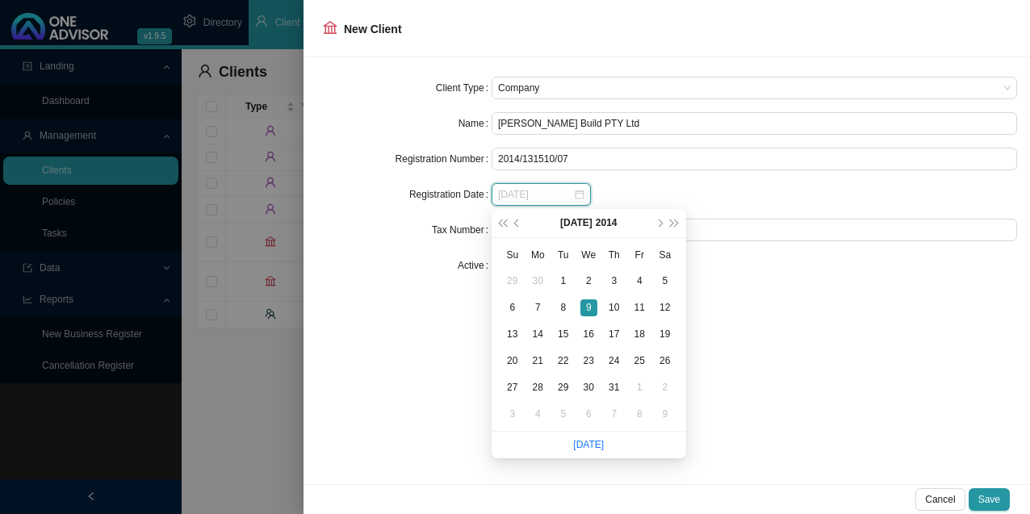
type input "[DATE]"
click at [591, 304] on div "9" at bounding box center [589, 308] width 17 height 17
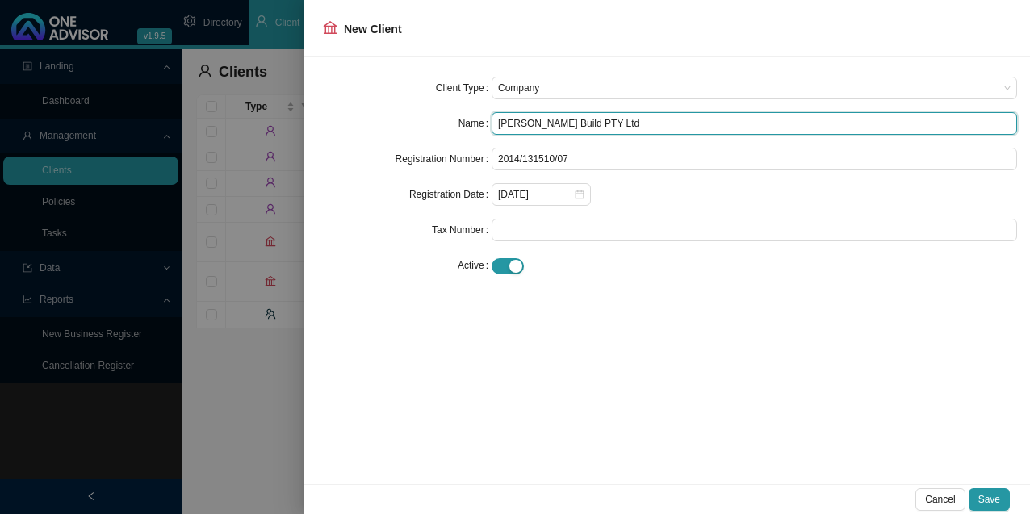
drag, startPoint x: 593, startPoint y: 123, endPoint x: 583, endPoint y: 121, distance: 9.8
click at [583, 121] on input "[PERSON_NAME] Build PTY Ltd" at bounding box center [755, 123] width 526 height 23
drag, startPoint x: 623, startPoint y: 126, endPoint x: 435, endPoint y: 116, distance: 187.6
click at [435, 116] on div "Name [PERSON_NAME] Build PTY LTD" at bounding box center [667, 123] width 701 height 23
type input "[PERSON_NAME] Build PTY LTD"
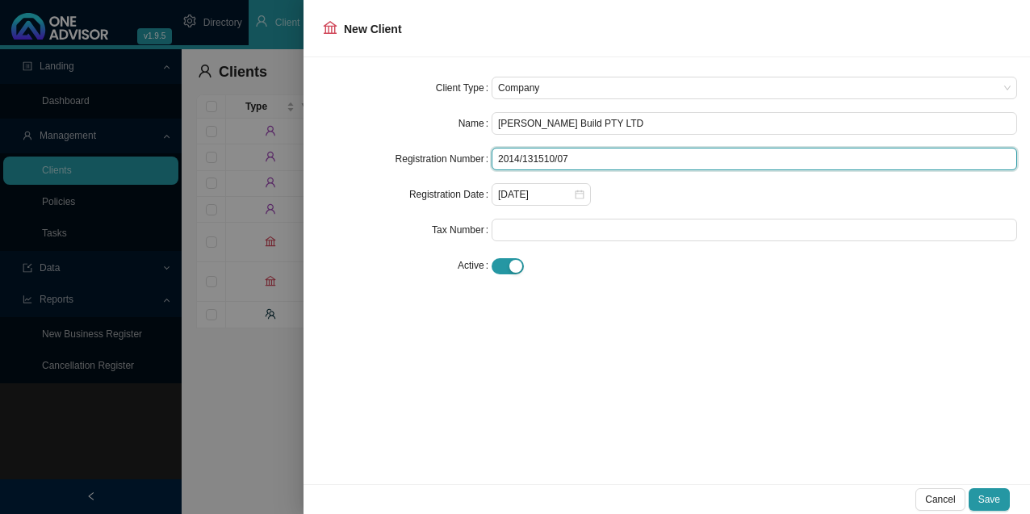
drag, startPoint x: 579, startPoint y: 157, endPoint x: 459, endPoint y: 157, distance: 119.5
click at [459, 157] on div "Registration Number 2014/131510/07" at bounding box center [667, 159] width 701 height 23
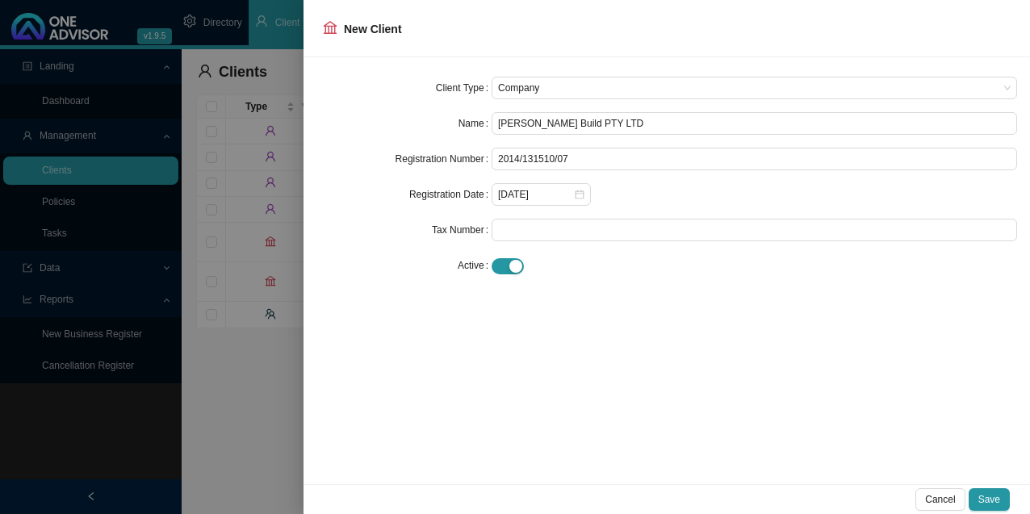
click at [214, 211] on div at bounding box center [515, 257] width 1030 height 514
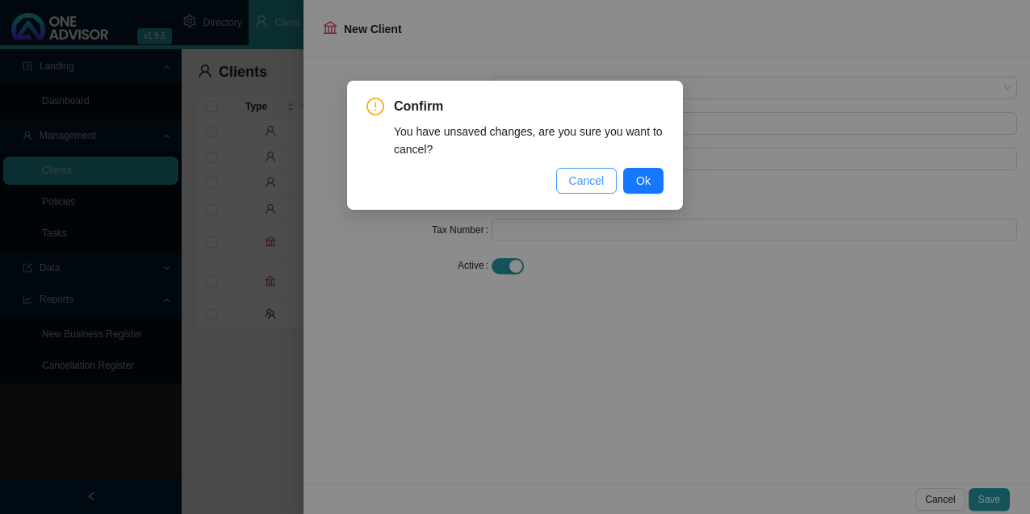
click at [589, 178] on span "Cancel" at bounding box center [587, 181] width 36 height 18
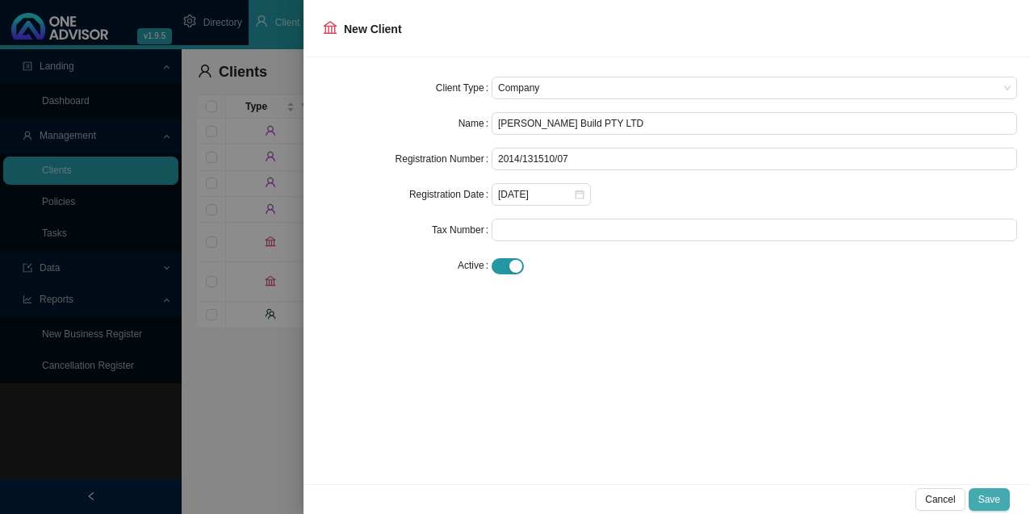
click at [994, 493] on span "Save" at bounding box center [990, 500] width 22 height 16
